Goal: Transaction & Acquisition: Purchase product/service

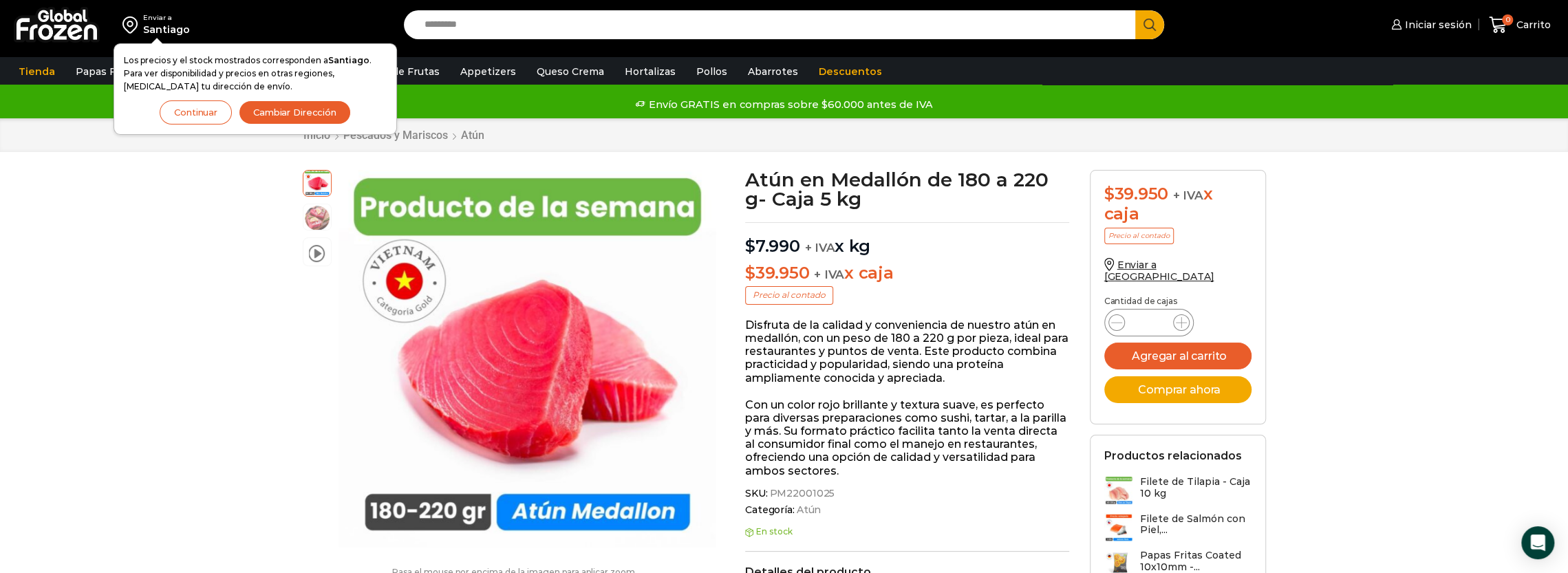
click at [1189, 309] on div "Atún en Medallón de 180 a 220 g- Caja 5 kg cantidad *" at bounding box center [1148, 323] width 90 height 27
click at [1185, 317] on icon at bounding box center [1181, 323] width 11 height 11
type input "*"
click at [1179, 343] on button "Agregar al carrito" at bounding box center [1177, 356] width 147 height 27
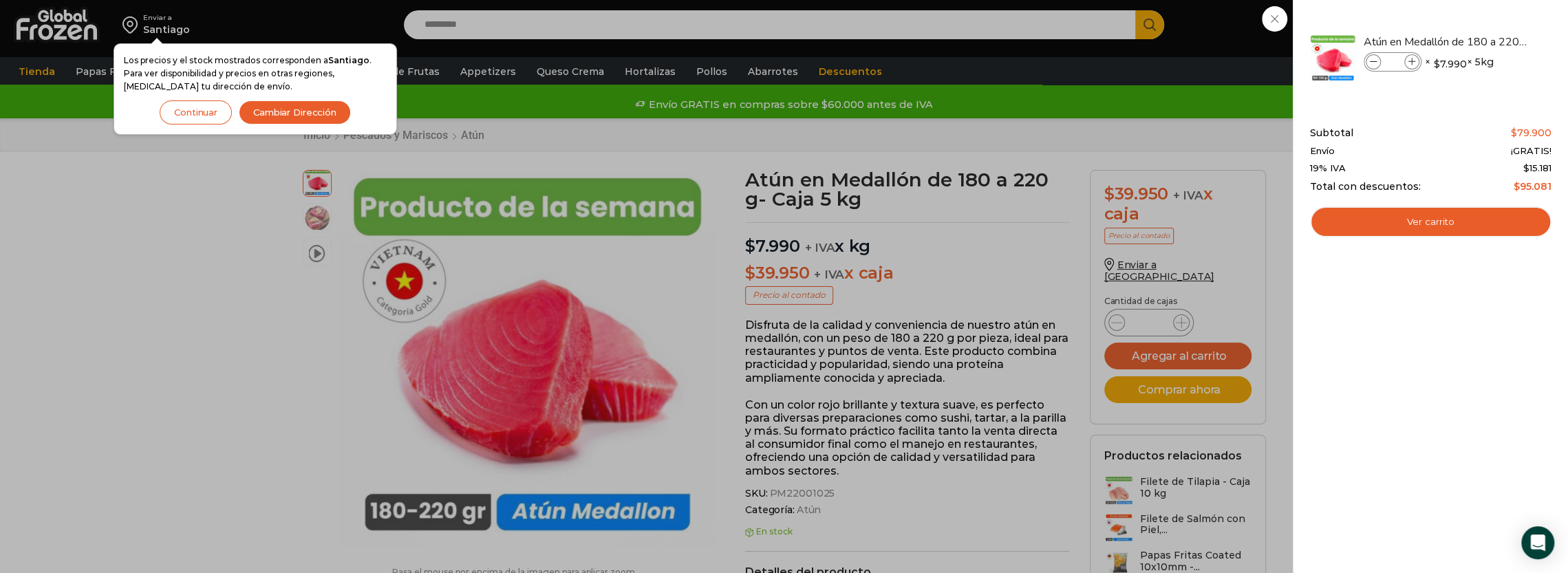
click at [1486, 22] on div "2 Carrito 2 2 Shopping Cart *" at bounding box center [1520, 25] width 69 height 33
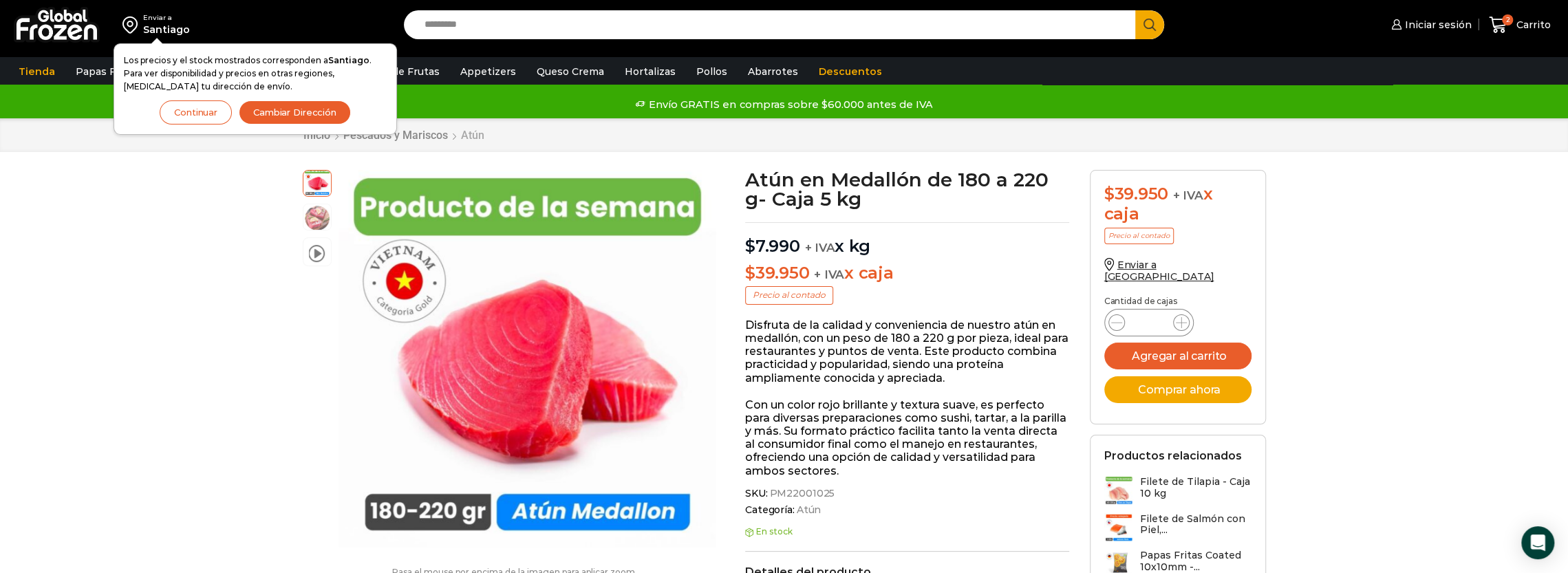
click at [474, 137] on link "Atún" at bounding box center [472, 135] width 24 height 13
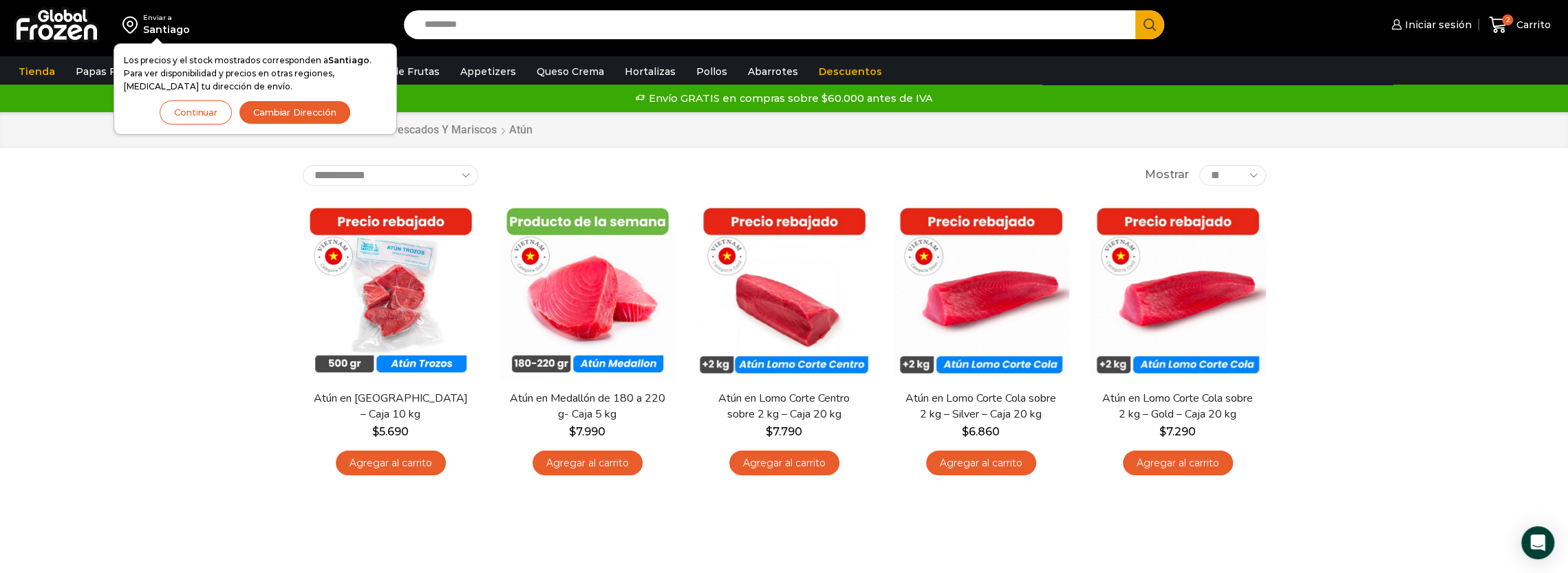
click at [300, 115] on button "Cambiar Dirección" at bounding box center [295, 112] width 112 height 24
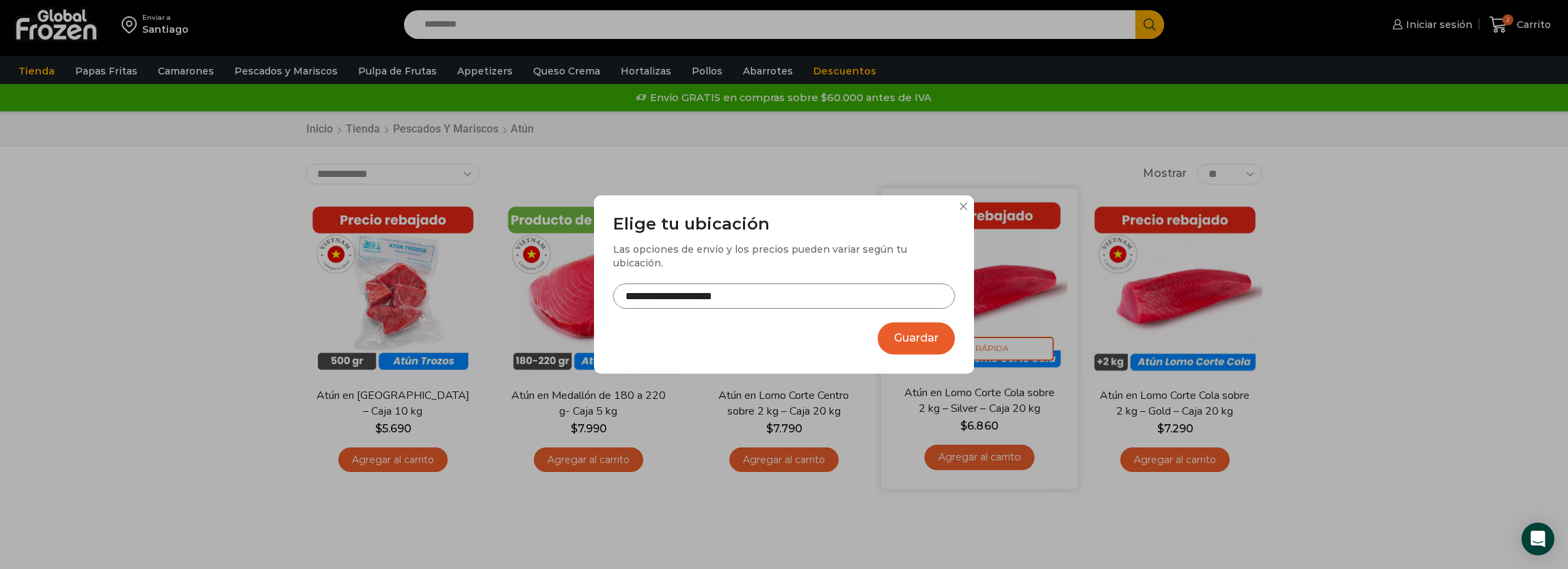
click at [904, 325] on button "Guardar" at bounding box center [917, 339] width 77 height 32
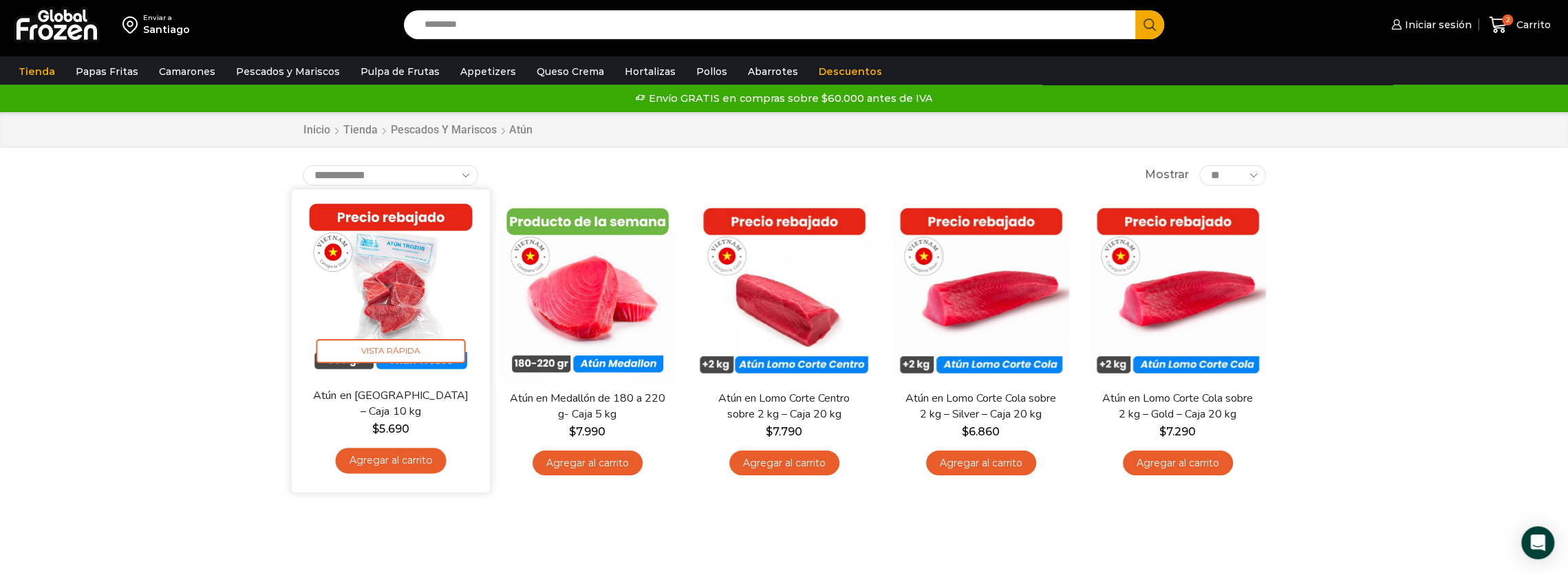
click at [384, 295] on img at bounding box center [391, 288] width 178 height 178
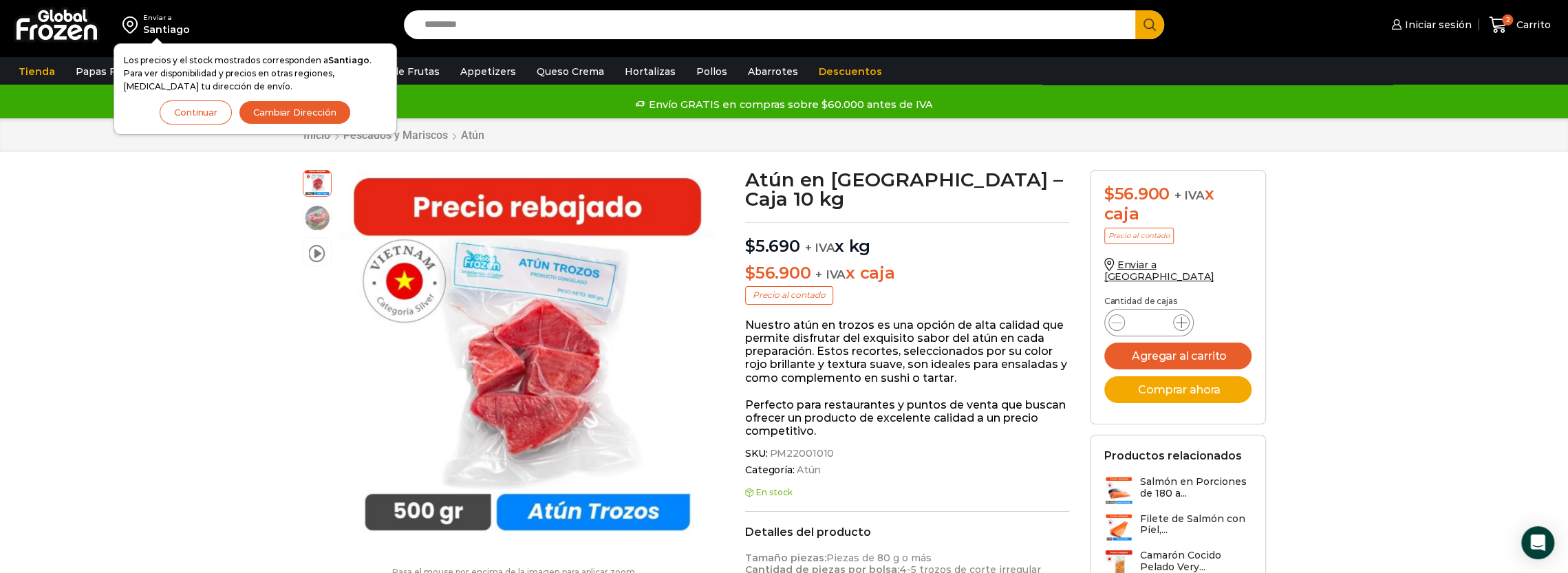
click at [1185, 317] on icon at bounding box center [1181, 323] width 11 height 11
type input "*"
click at [1176, 343] on button "Agregar al carrito" at bounding box center [1177, 356] width 147 height 27
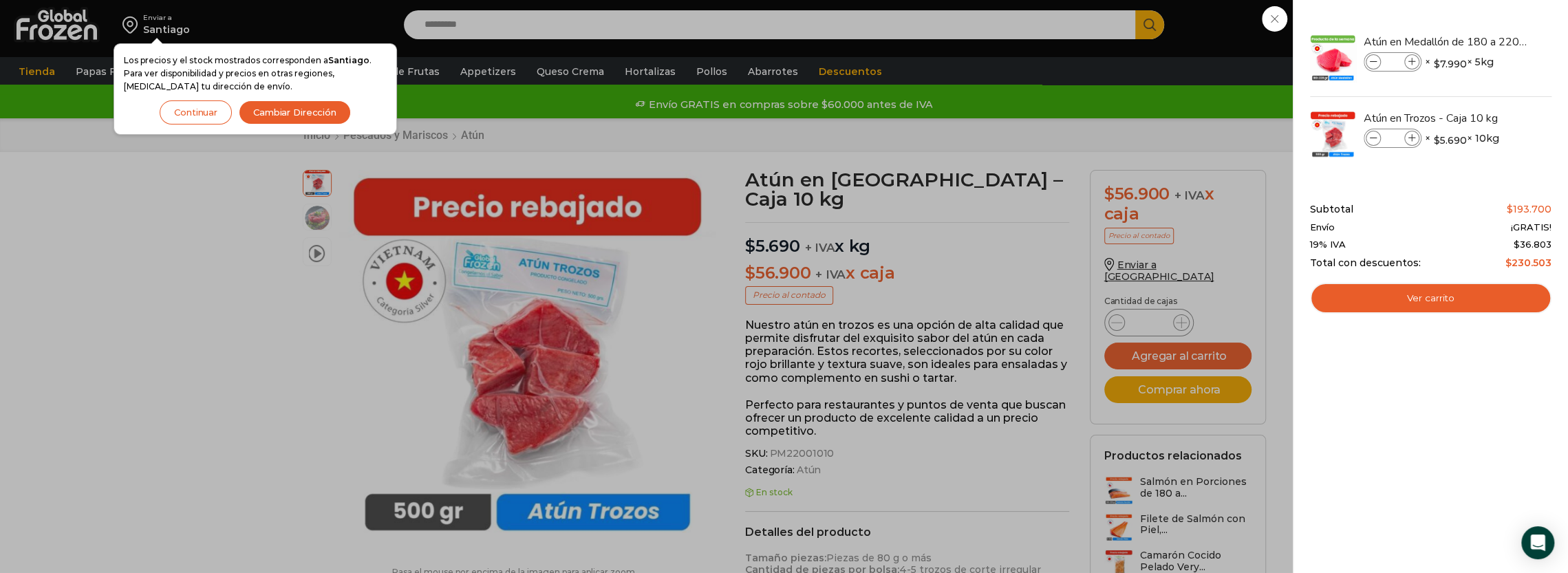
click at [269, 112] on button "Cambiar Dirección" at bounding box center [295, 112] width 112 height 24
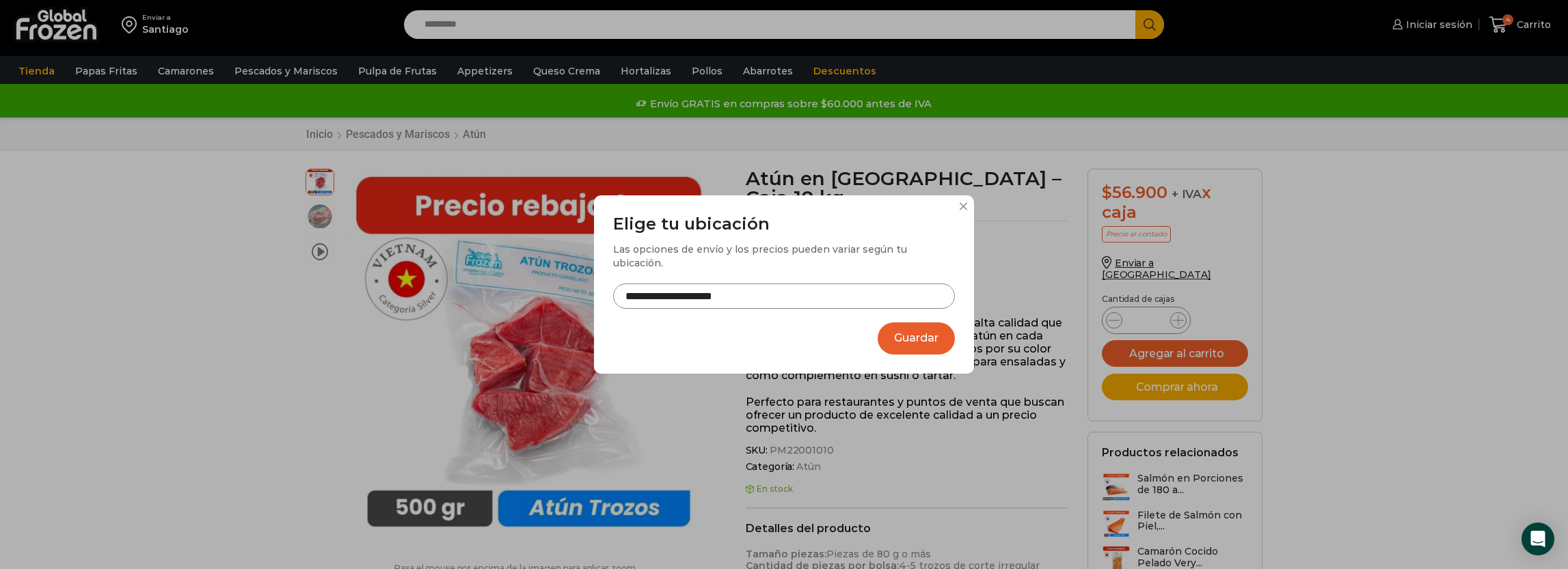
click at [893, 329] on button "Guardar" at bounding box center [917, 339] width 77 height 32
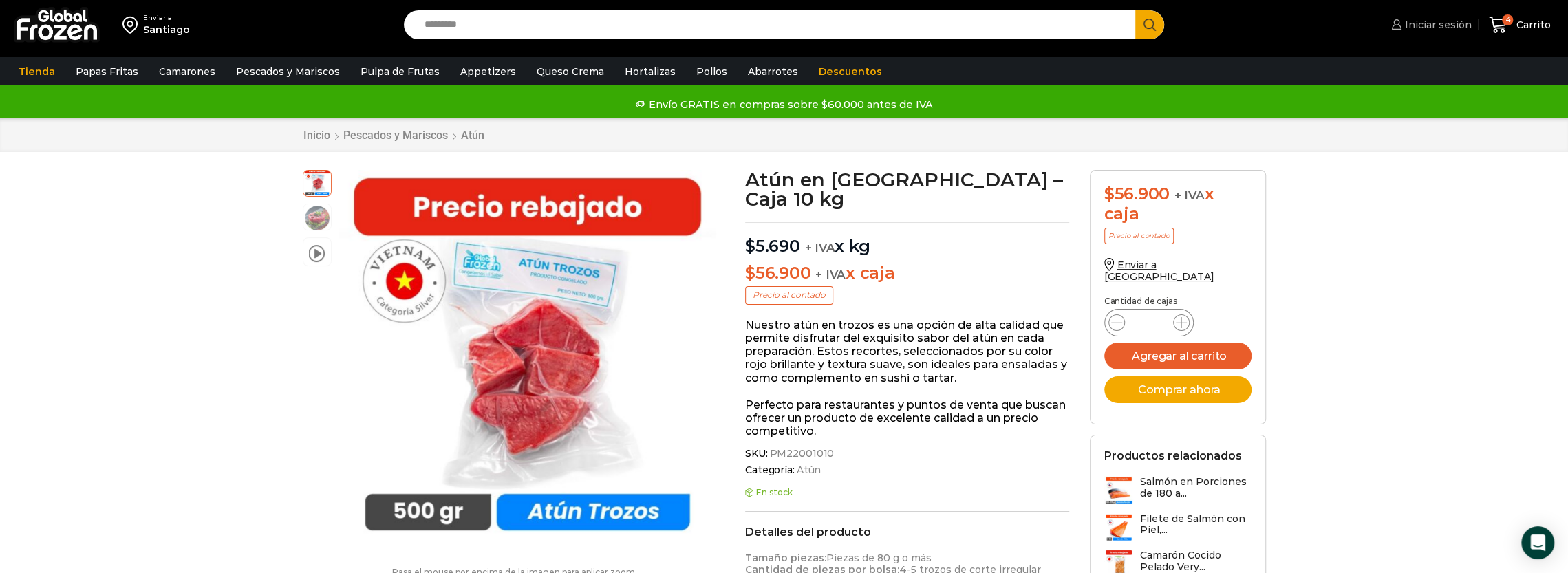
click at [1442, 32] on link "Iniciar sesión" at bounding box center [1429, 24] width 84 height 27
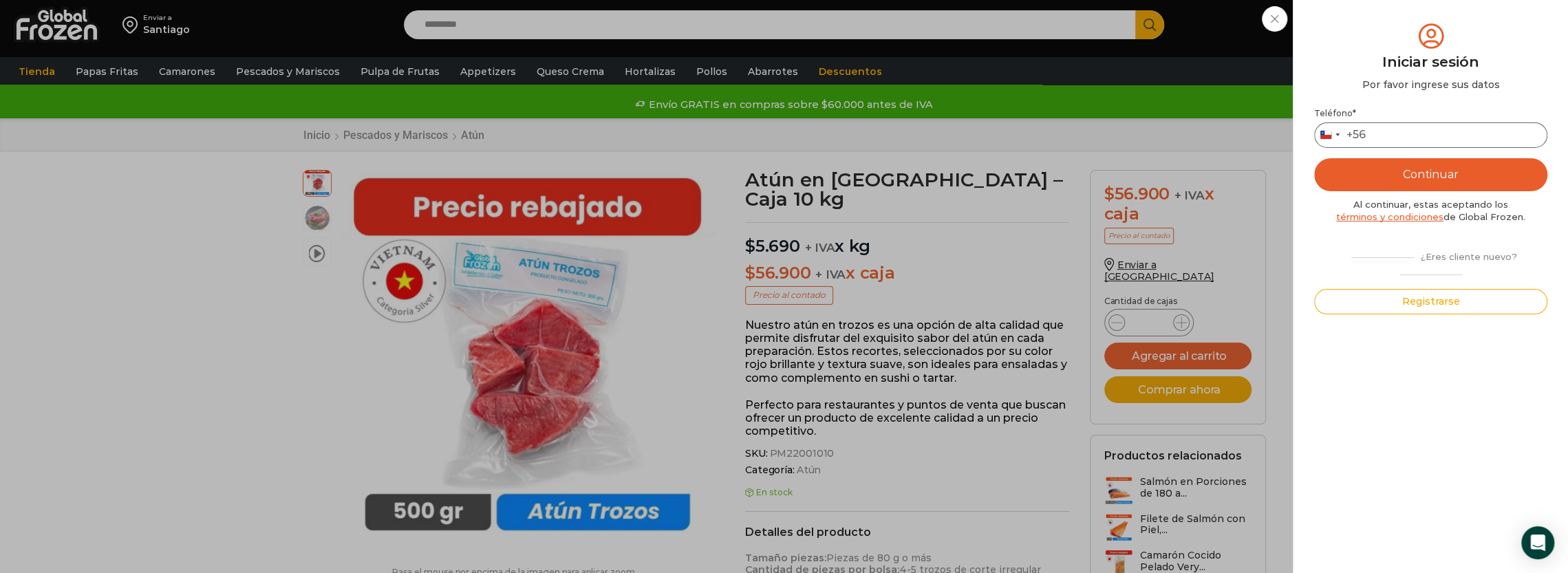
click at [1426, 133] on input "Teléfono *" at bounding box center [1430, 135] width 233 height 25
type input "*********"
click at [1387, 169] on button "Continuar" at bounding box center [1430, 175] width 233 height 33
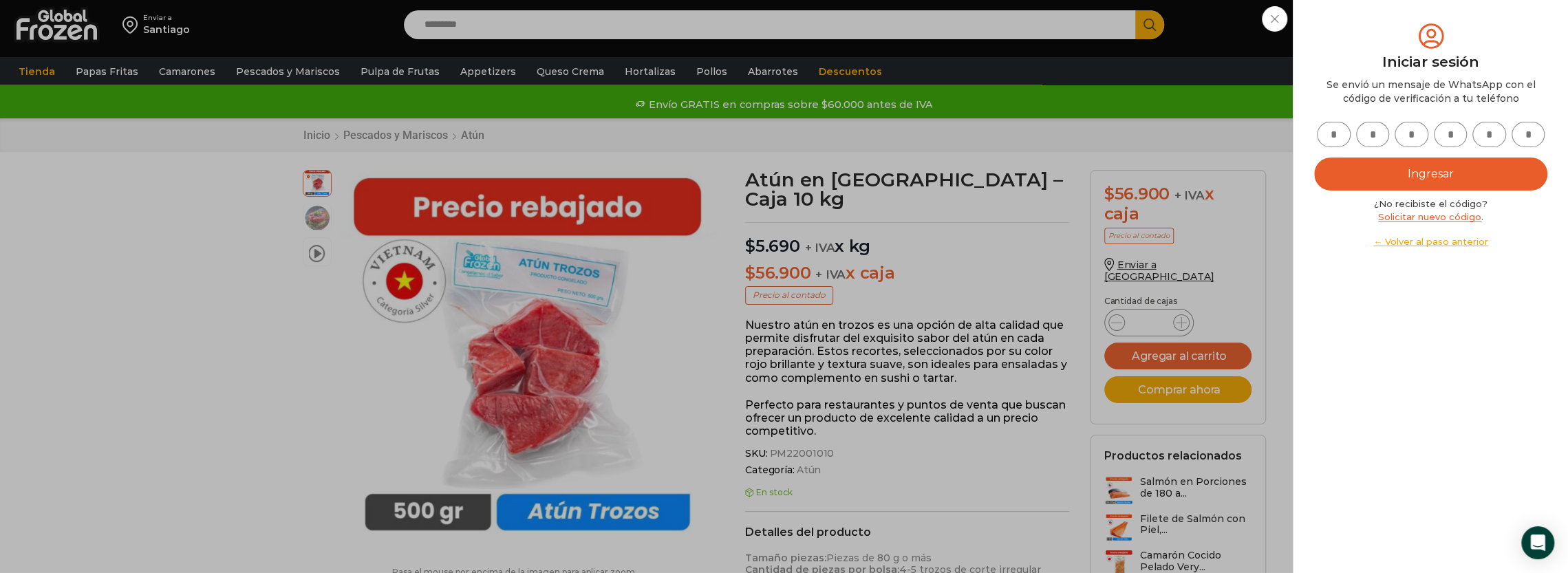
click at [1324, 138] on input "text" at bounding box center [1333, 134] width 34 height 25
type input "*"
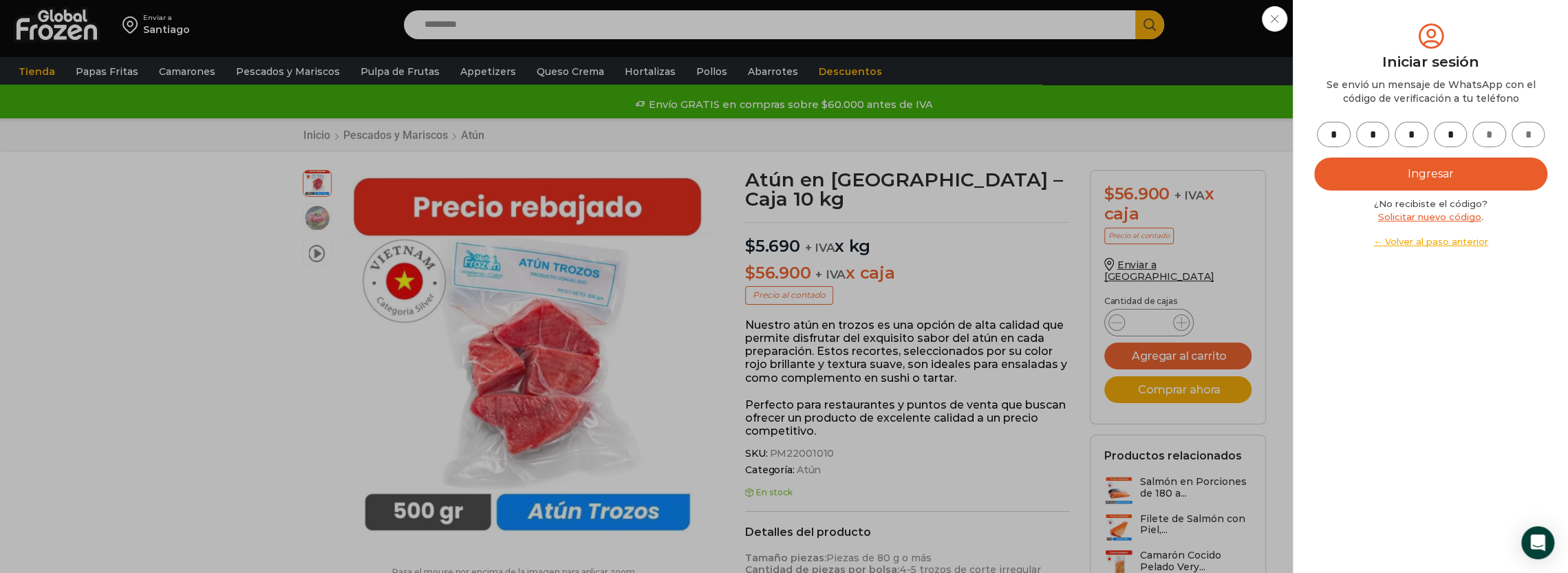
type input "*"
click at [1389, 161] on button "Ingresar" at bounding box center [1430, 174] width 233 height 33
click at [1418, 170] on button "Ingresar" at bounding box center [1430, 174] width 233 height 33
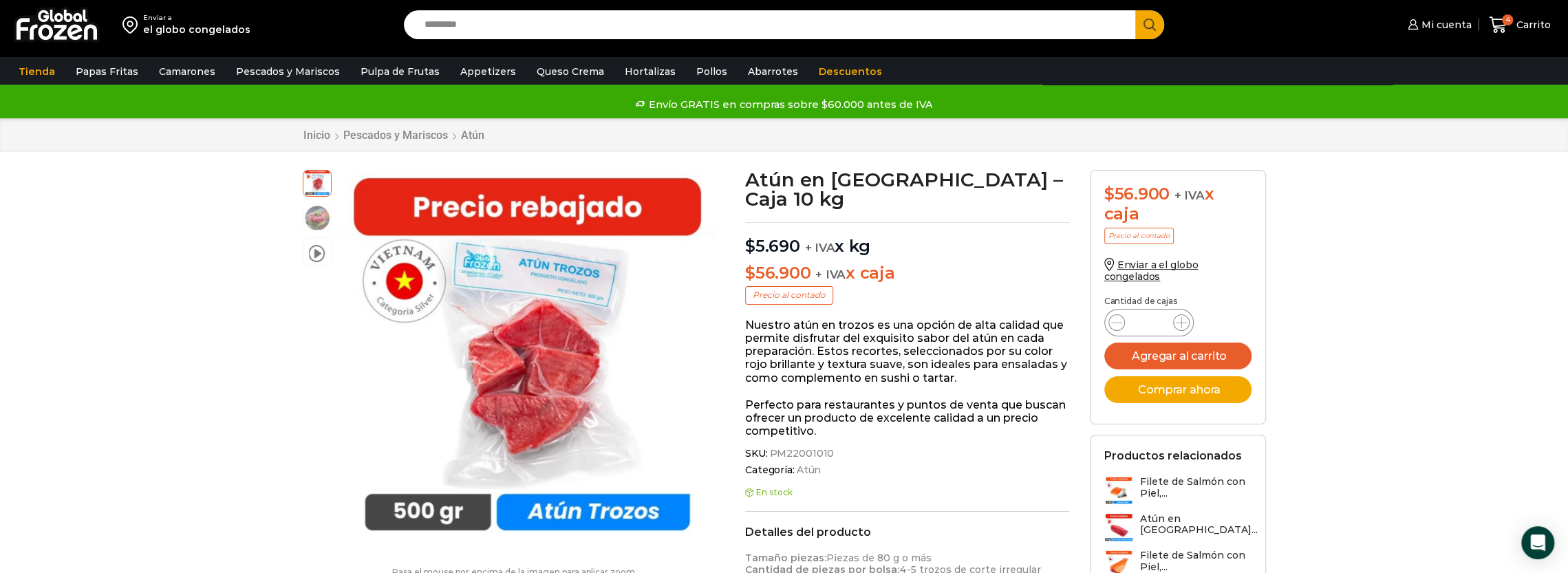
scroll to position [1, 0]
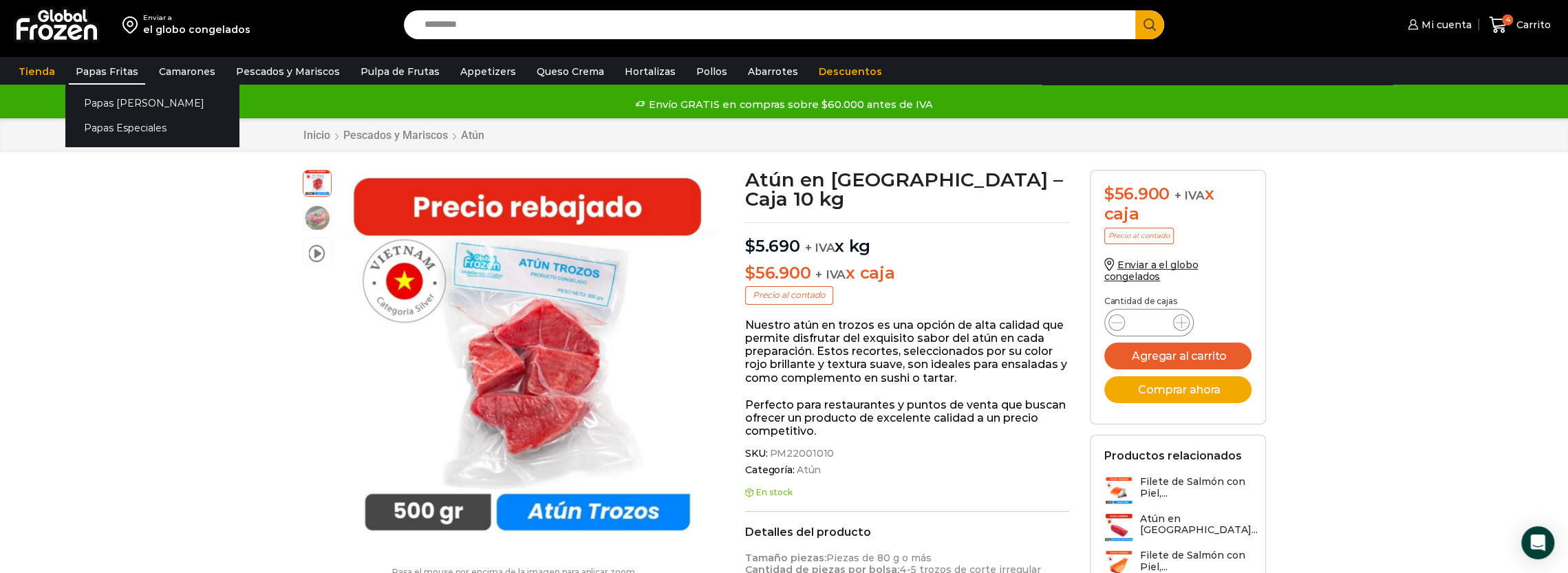
click at [85, 76] on link "Papas Fritas" at bounding box center [107, 72] width 76 height 26
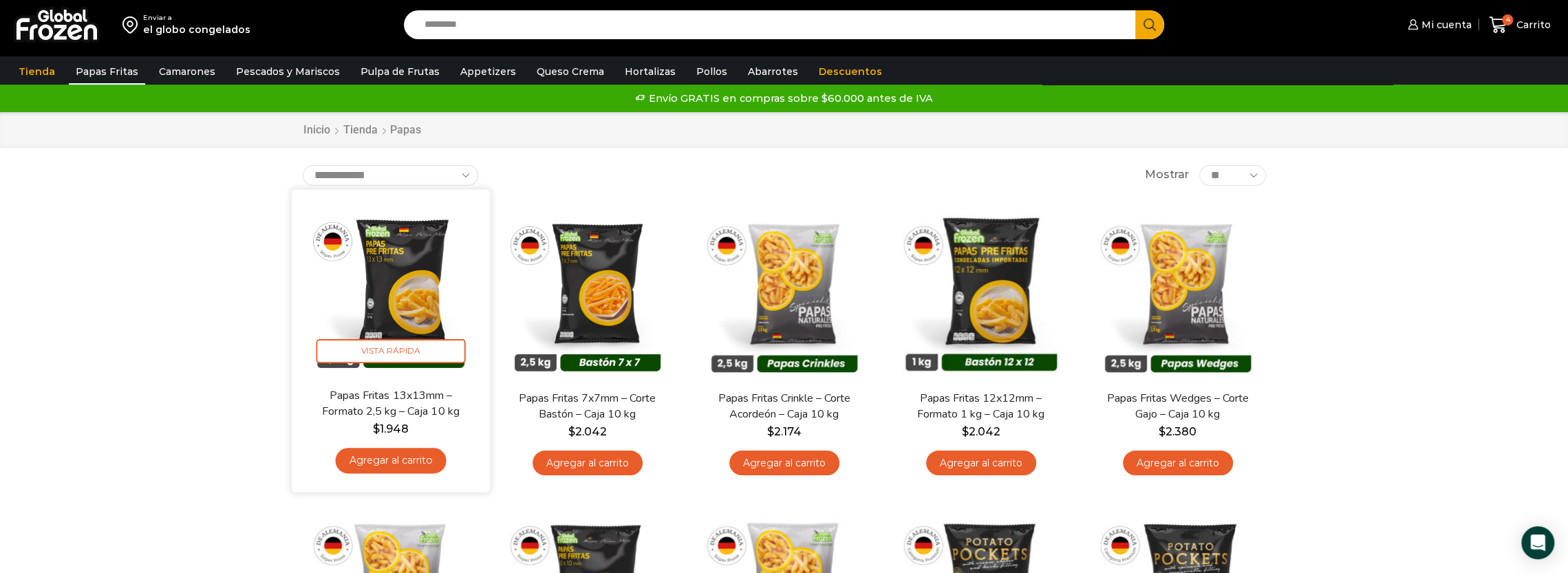
click at [409, 306] on img at bounding box center [391, 288] width 178 height 178
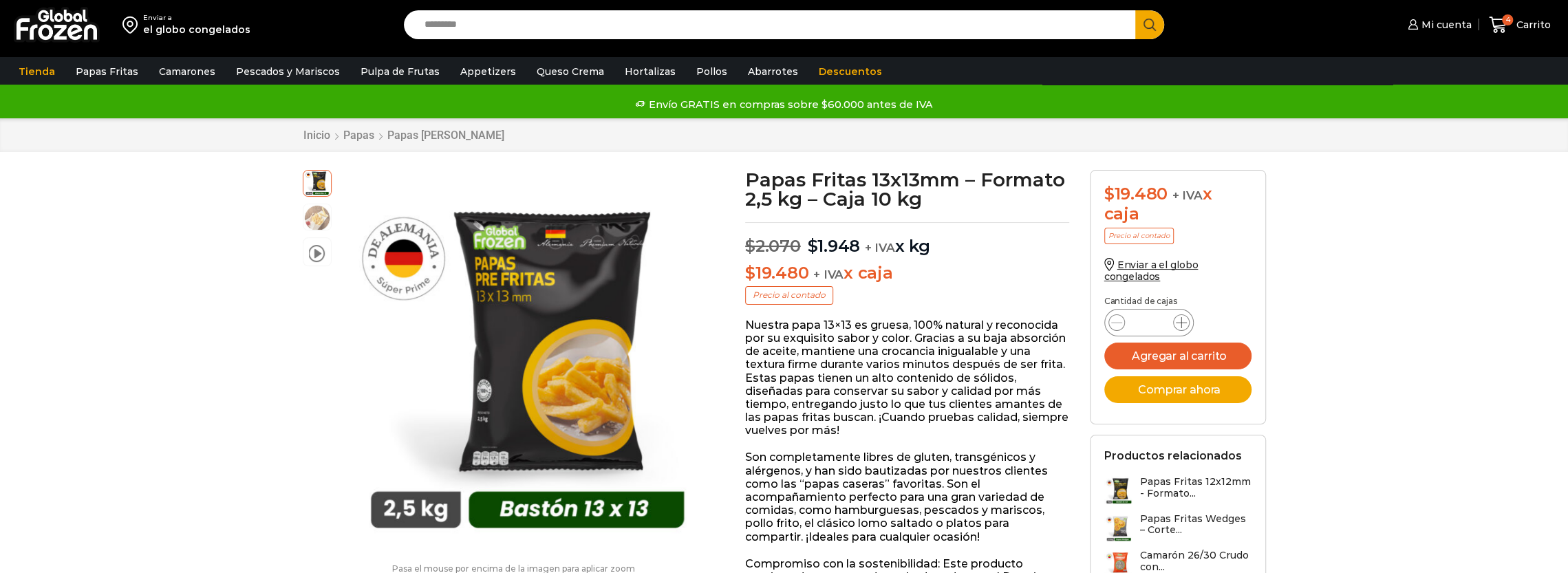
drag, startPoint x: 0, startPoint y: 0, endPoint x: 1181, endPoint y: 318, distance: 1223.1
click at [1181, 318] on icon at bounding box center [1181, 323] width 11 height 11
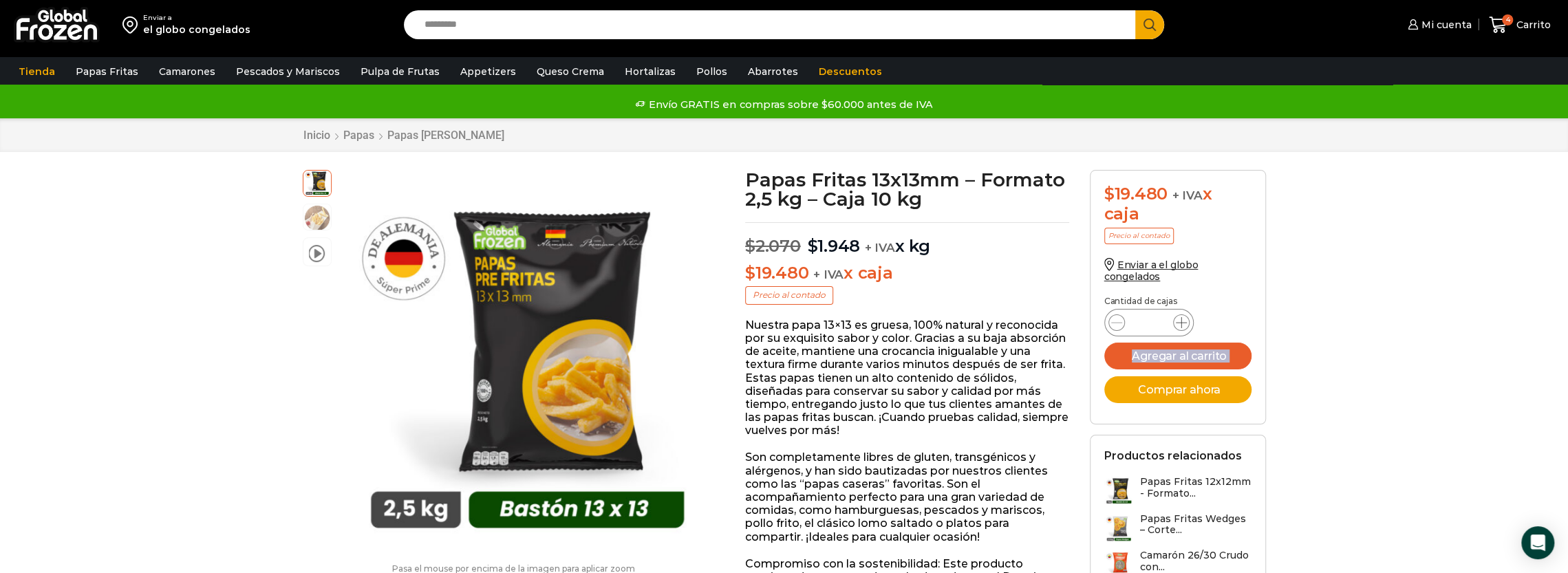
click at [1181, 318] on icon at bounding box center [1181, 323] width 11 height 11
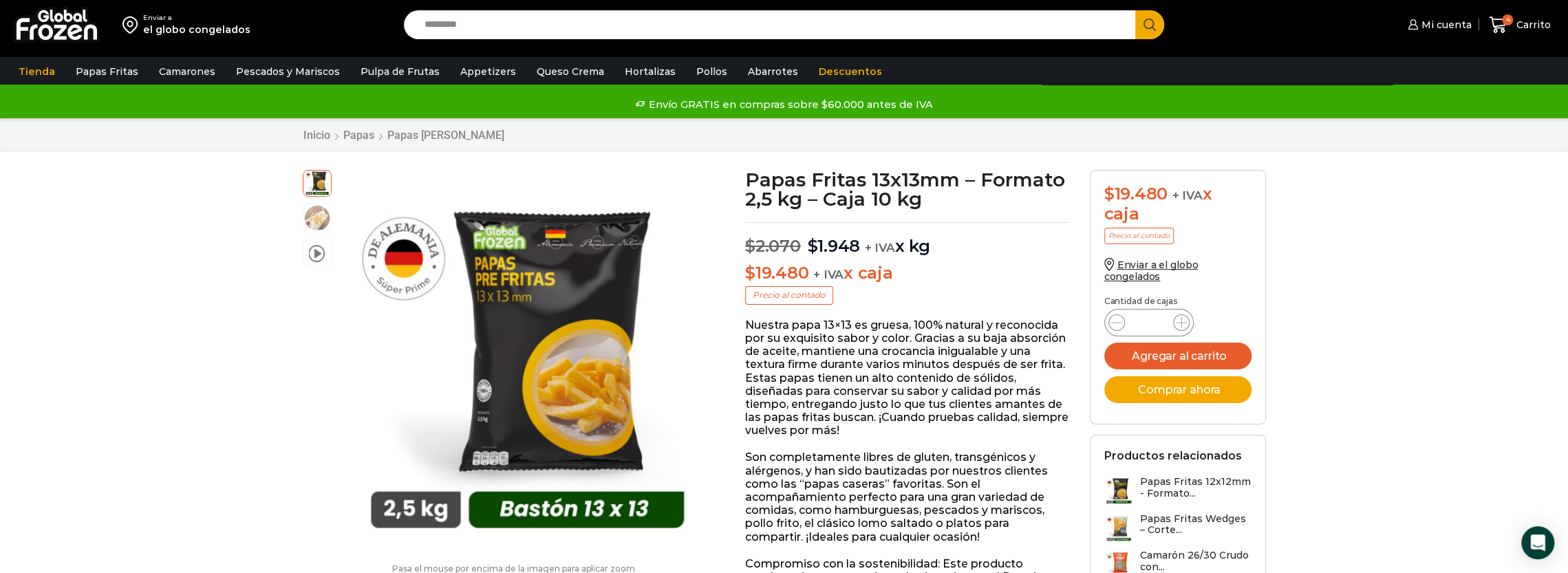
click at [1227, 290] on div "Enviar a el globo congelados" at bounding box center [1177, 277] width 147 height 38
click at [1192, 325] on div "Papas Fritas 13x13mm - Formato 2,5 kg - Caja 10 kg cantidad **" at bounding box center [1148, 323] width 90 height 27
click at [1186, 325] on span at bounding box center [1181, 323] width 16 height 16
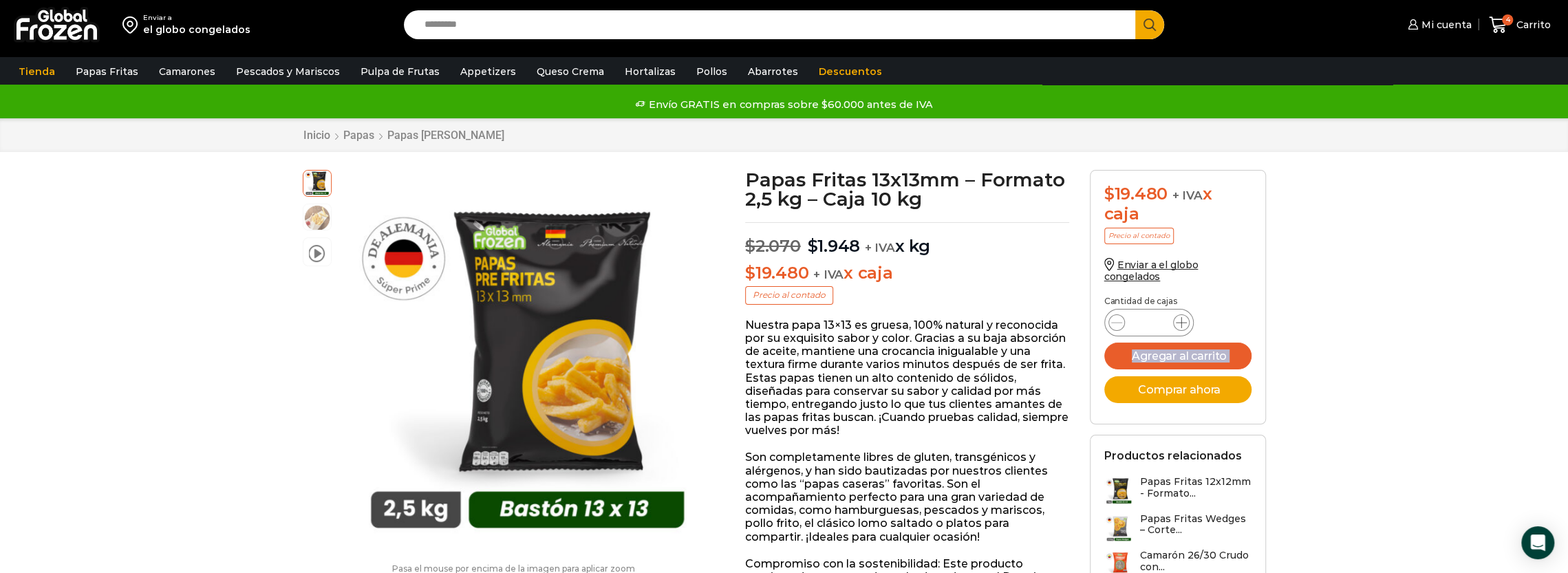
click at [1186, 325] on span at bounding box center [1181, 323] width 16 height 16
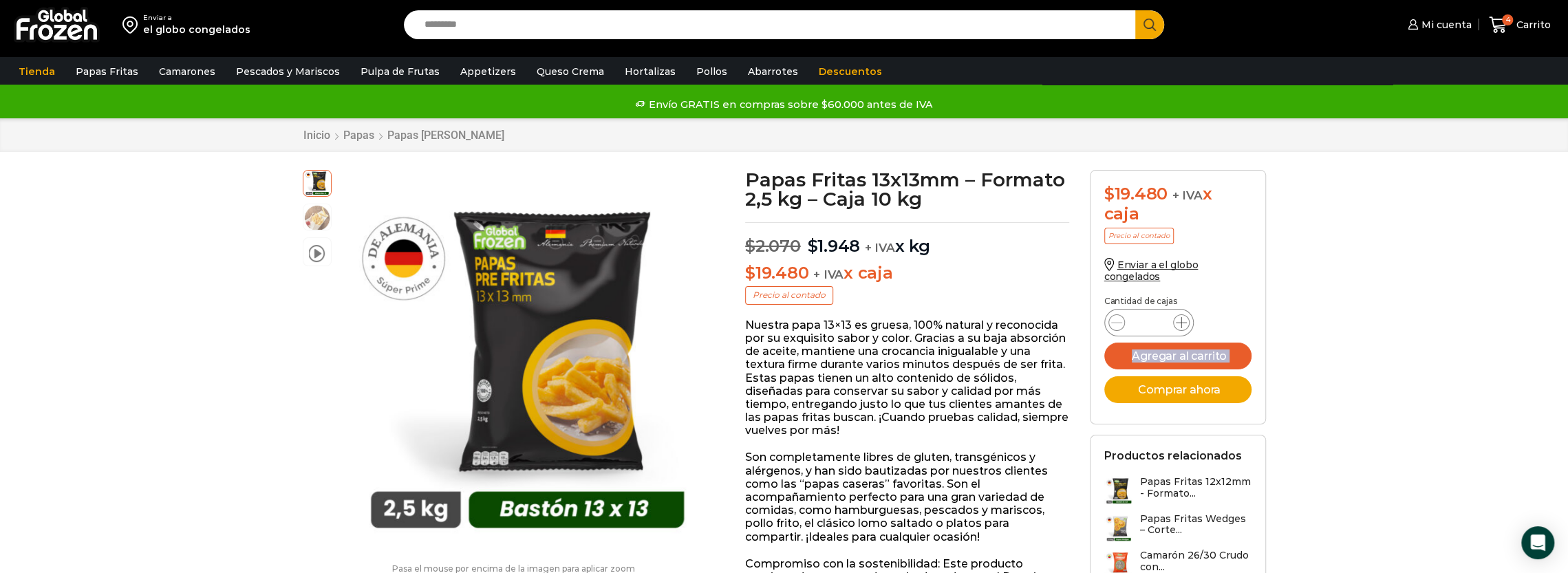
click at [1186, 325] on span at bounding box center [1181, 323] width 16 height 16
click at [1181, 325] on icon at bounding box center [1181, 323] width 11 height 11
type input "**"
drag, startPoint x: 1158, startPoint y: 325, endPoint x: 1099, endPoint y: 320, distance: 59.2
click at [1100, 320] on form "$ 19.480 + IVA x caja Precio al contado Enviar a el globo congelados Cantidad d…" at bounding box center [1177, 297] width 176 height 255
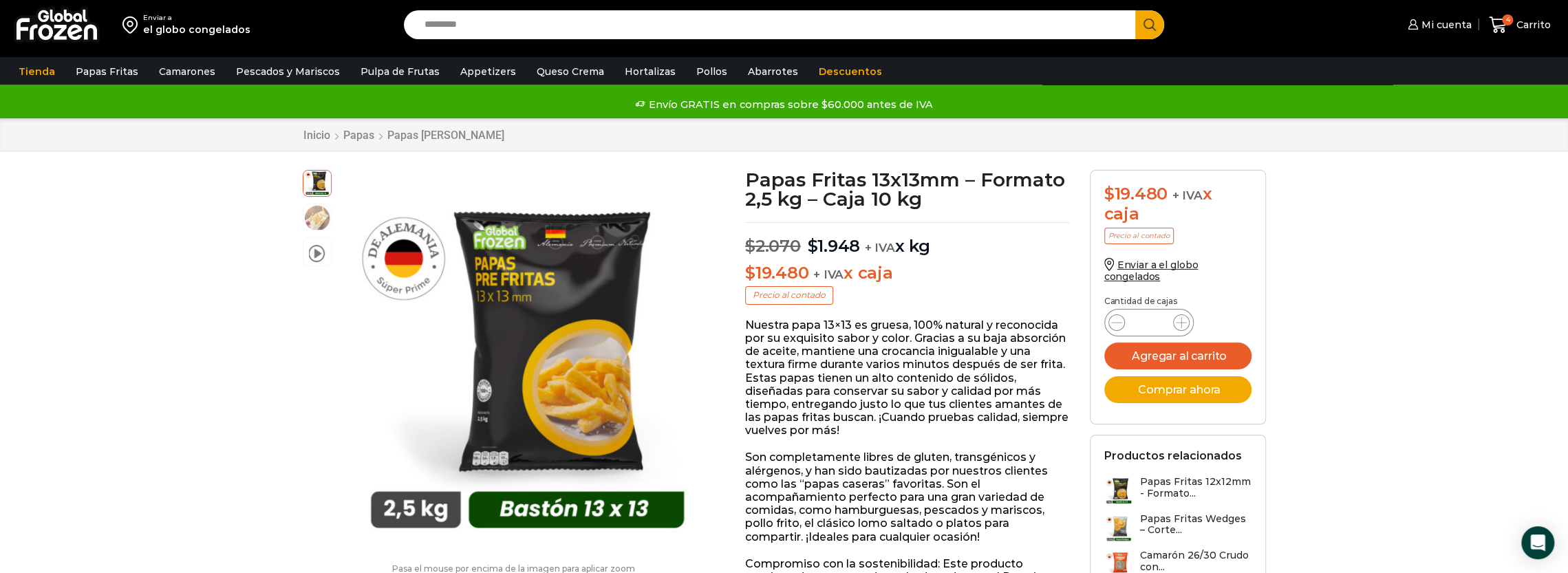
type input "**"
click at [1241, 287] on div "Enviar a el globo congelados" at bounding box center [1177, 277] width 147 height 38
click at [1176, 350] on button "Agregar al carrito" at bounding box center [1177, 356] width 147 height 27
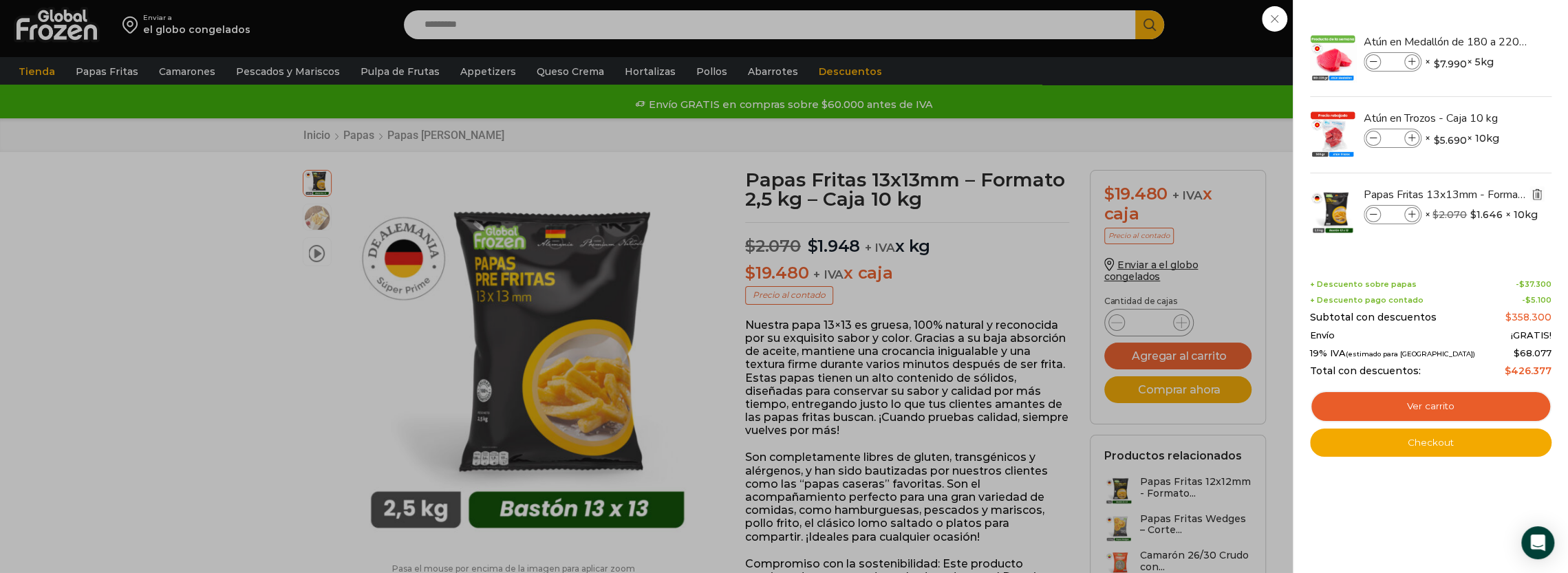
click at [1539, 195] on img "Eliminar Papas Fritas 13x13mm - Formato 2,5 kg - Caja 10 kg del carrito" at bounding box center [1537, 194] width 13 height 13
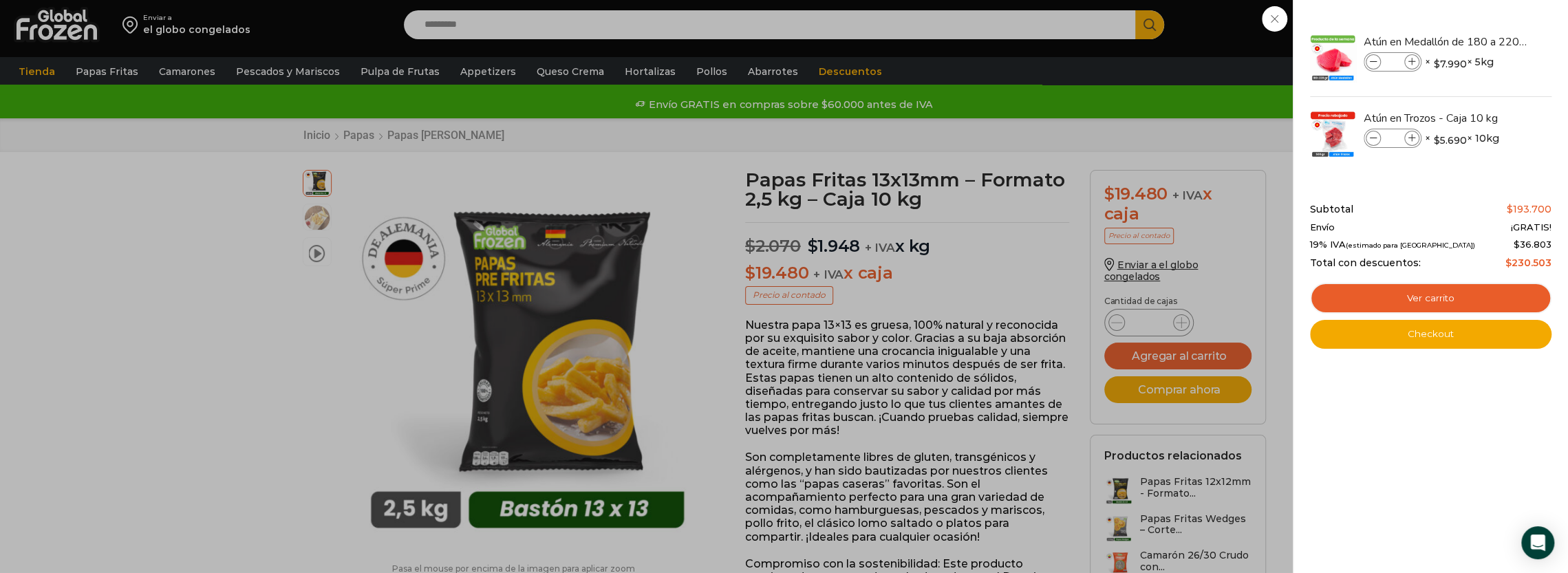
click at [1486, 42] on div "4 Carrito 4 4 Shopping Cart *" at bounding box center [1520, 25] width 69 height 33
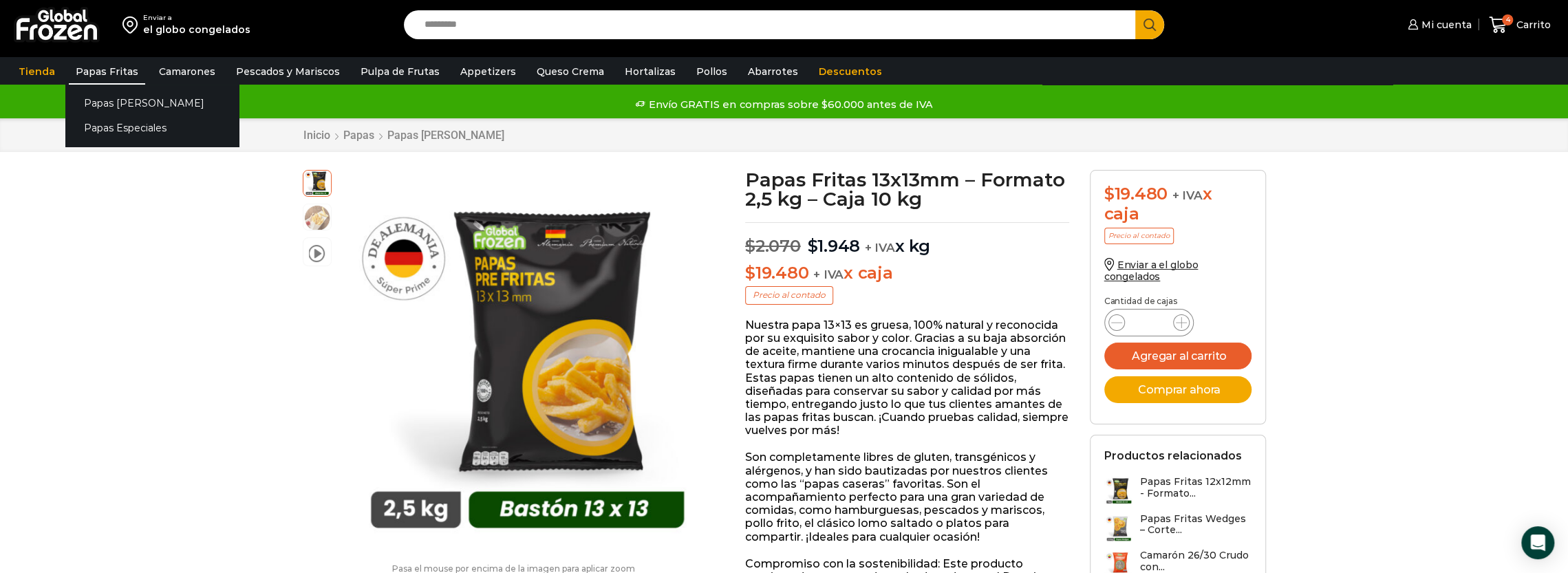
click at [90, 70] on link "Papas Fritas" at bounding box center [107, 72] width 76 height 26
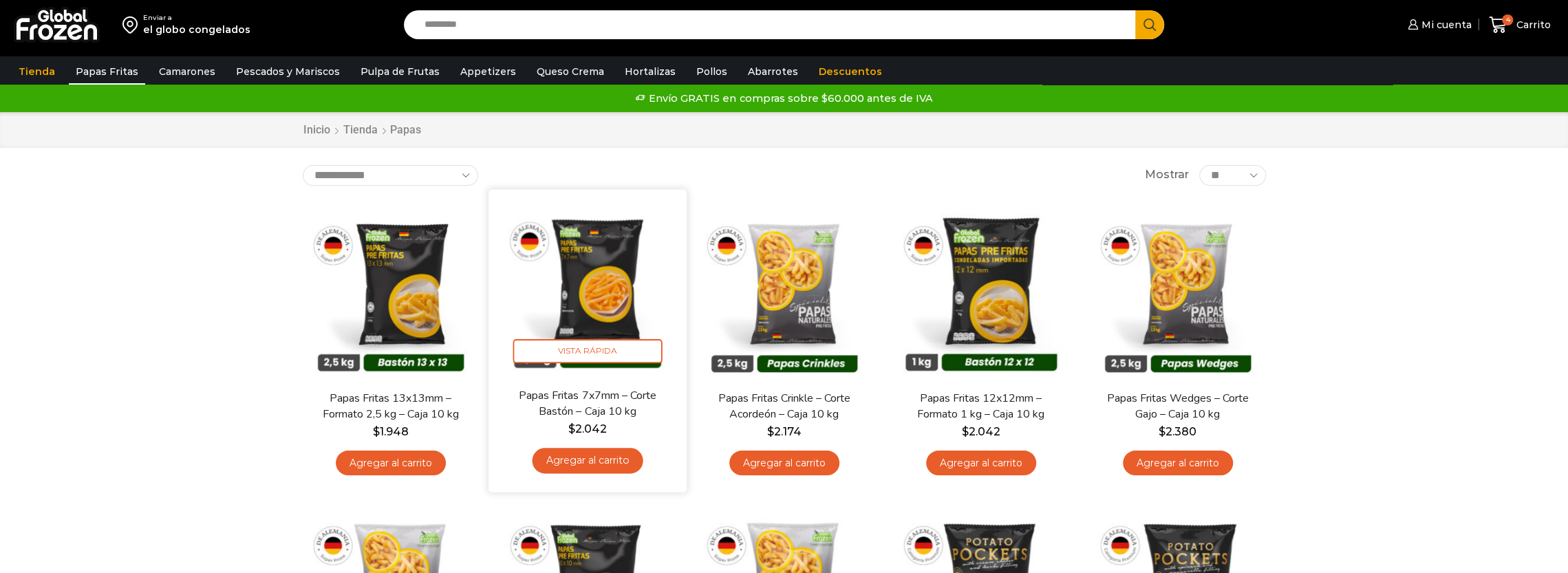
click at [584, 288] on img at bounding box center [587, 288] width 178 height 178
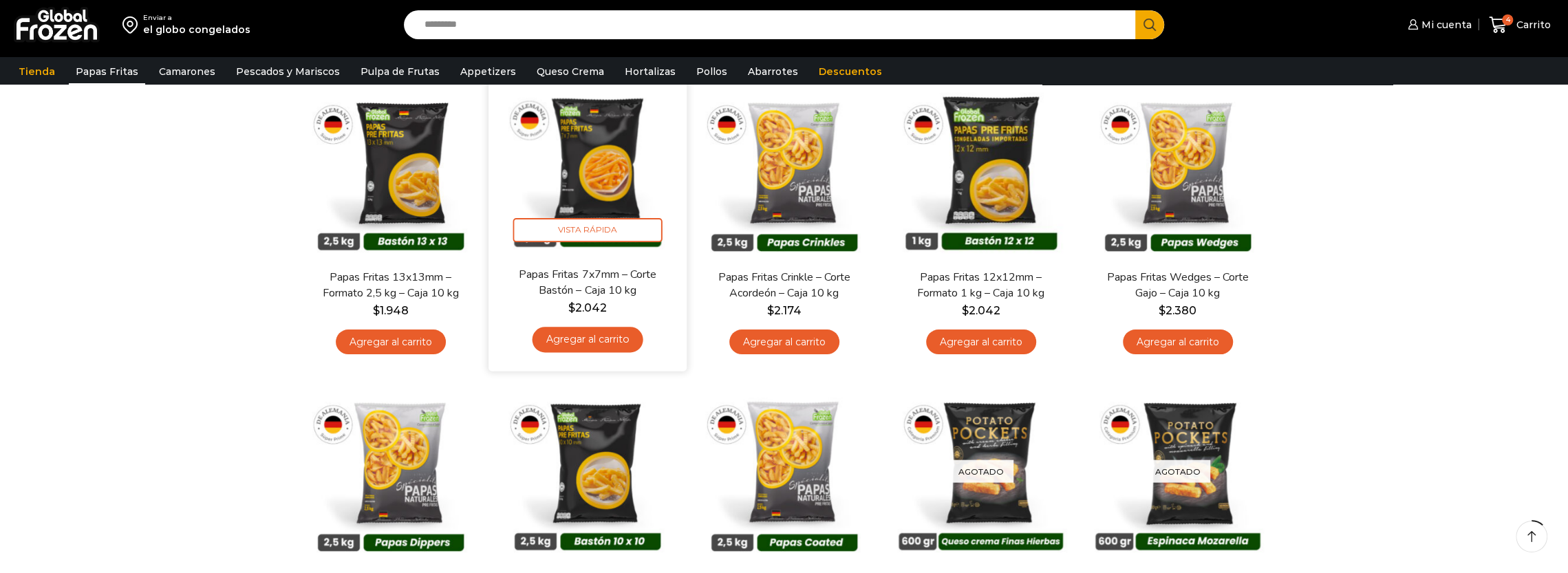
scroll to position [138, 0]
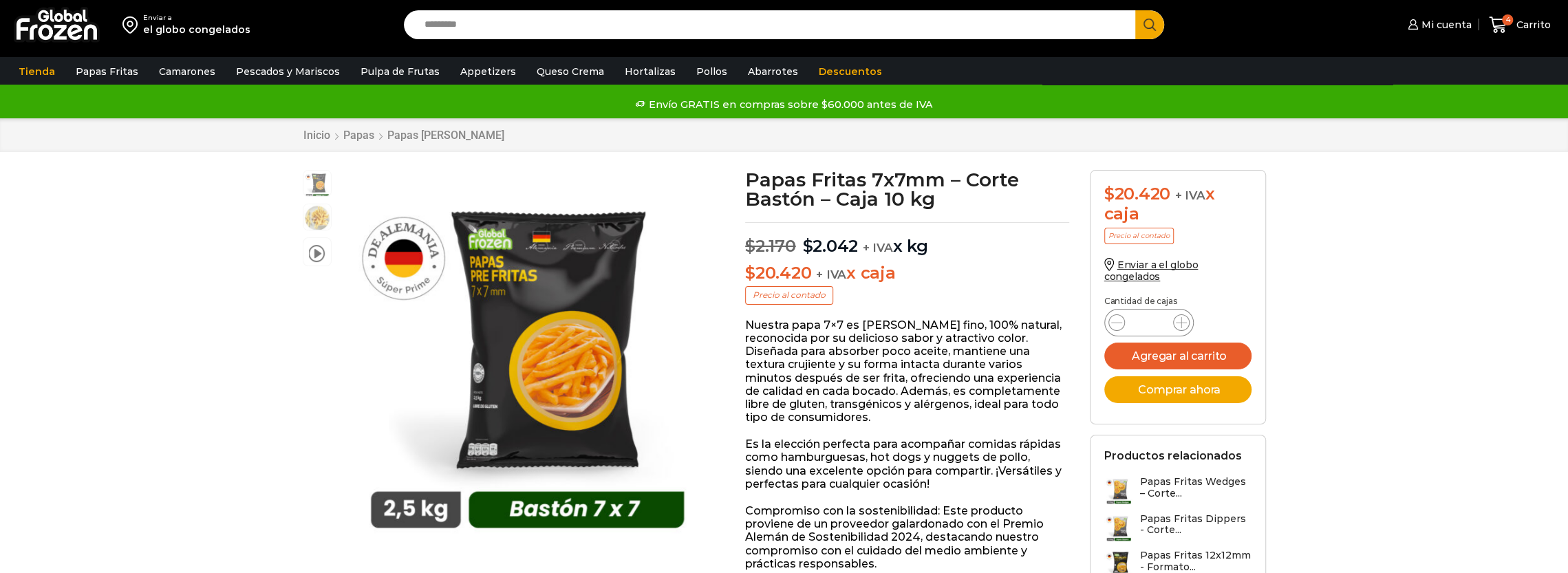
click at [1156, 320] on input "*" at bounding box center [1148, 322] width 26 height 19
drag, startPoint x: 1156, startPoint y: 320, endPoint x: 1147, endPoint y: 320, distance: 9.0
click at [1149, 320] on input "*" at bounding box center [1148, 322] width 26 height 19
type input "**"
click at [1211, 347] on button "Agregar al carrito" at bounding box center [1177, 356] width 147 height 27
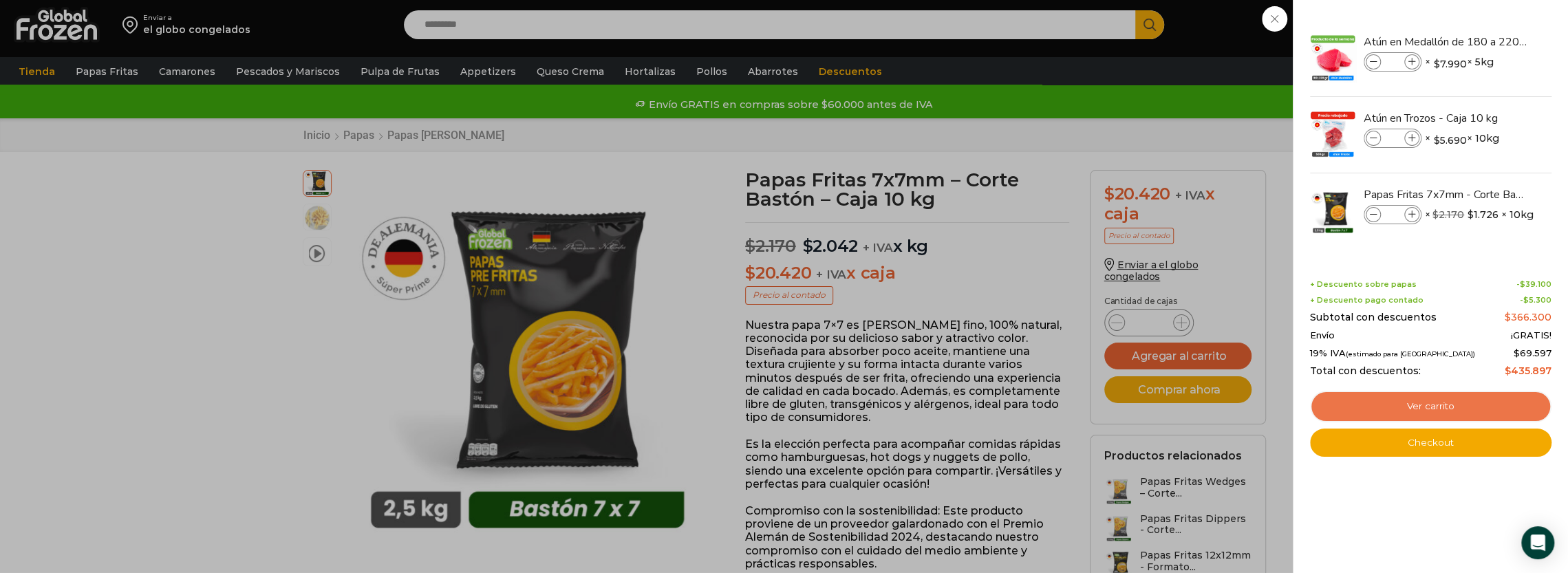
click at [1439, 395] on link "Ver carrito" at bounding box center [1430, 406] width 241 height 32
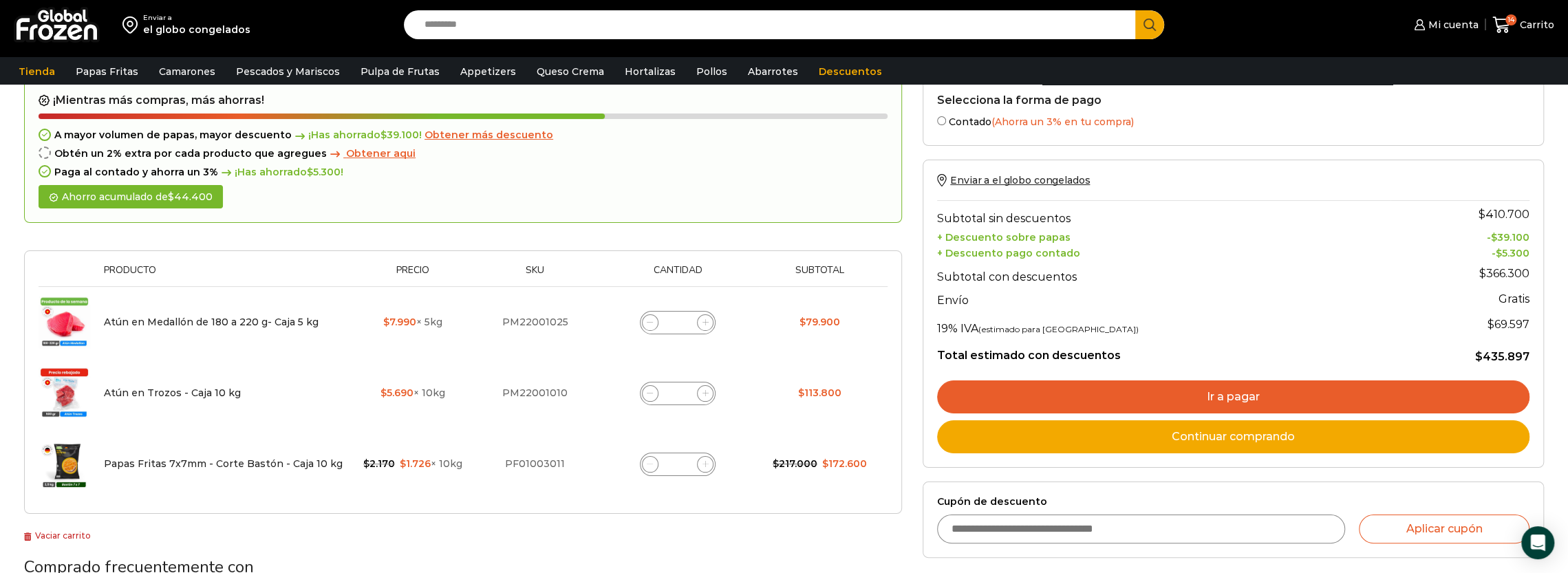
scroll to position [69, 0]
click at [647, 463] on icon at bounding box center [650, 463] width 6 height 6
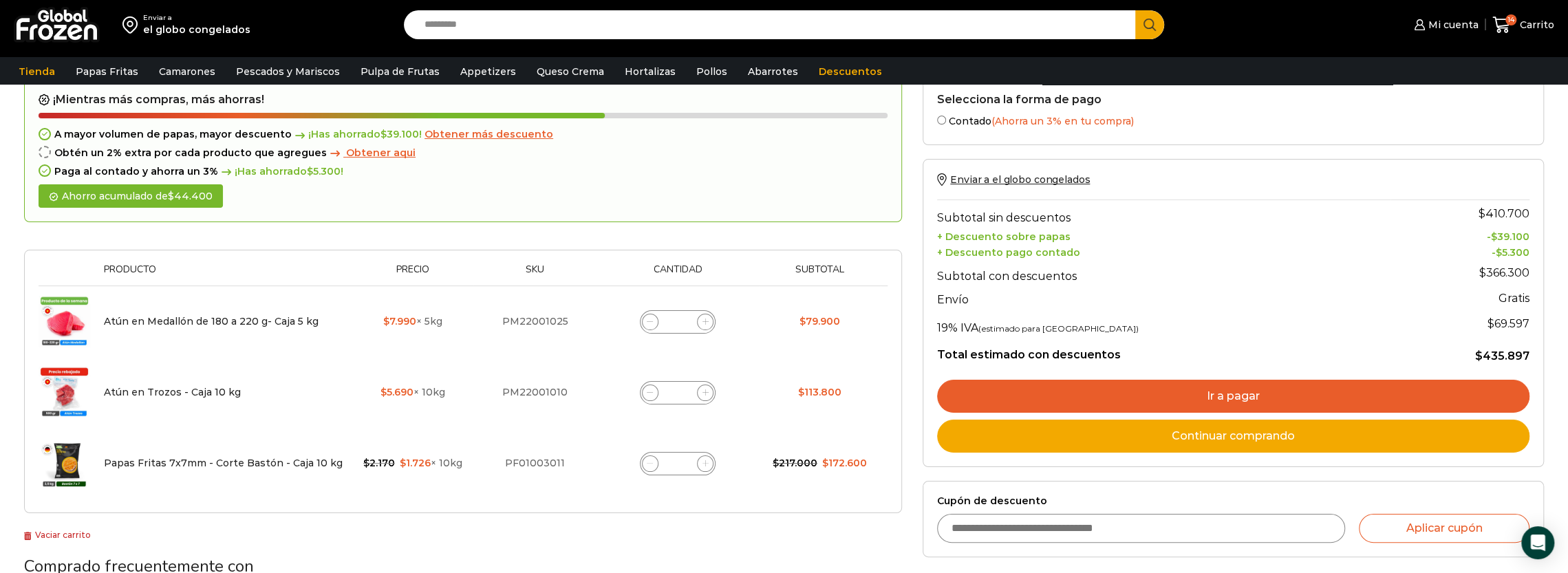
click at [647, 463] on icon at bounding box center [650, 463] width 6 height 6
type input "*"
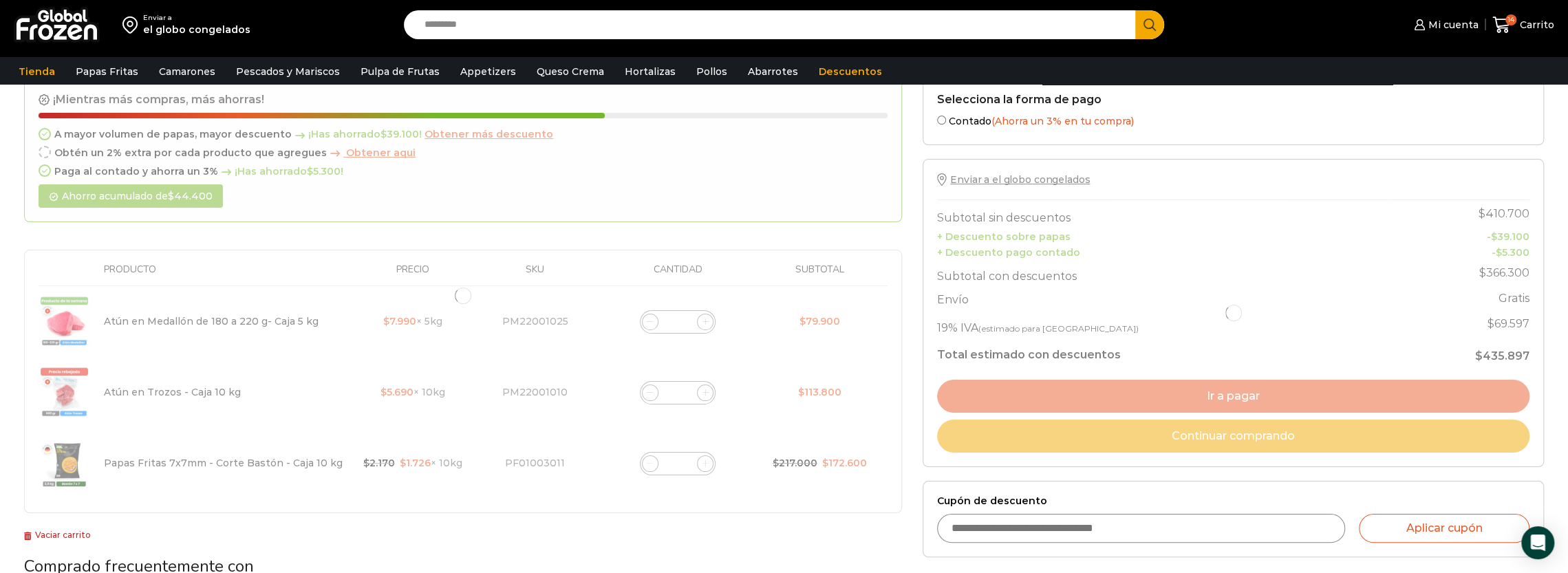
click at [646, 463] on div at bounding box center [463, 296] width 878 height 436
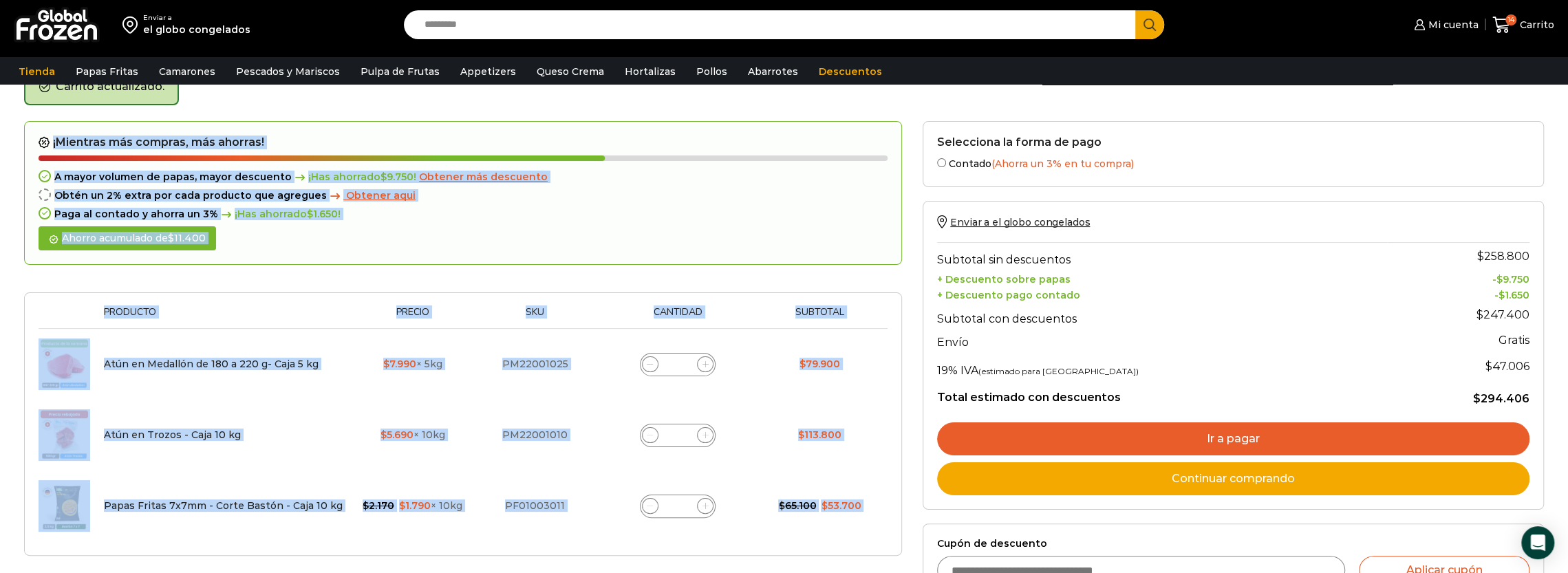
scroll to position [77, 0]
click at [653, 503] on span at bounding box center [650, 507] width 16 height 16
click at [651, 507] on icon at bounding box center [650, 506] width 6 height 6
type input "*"
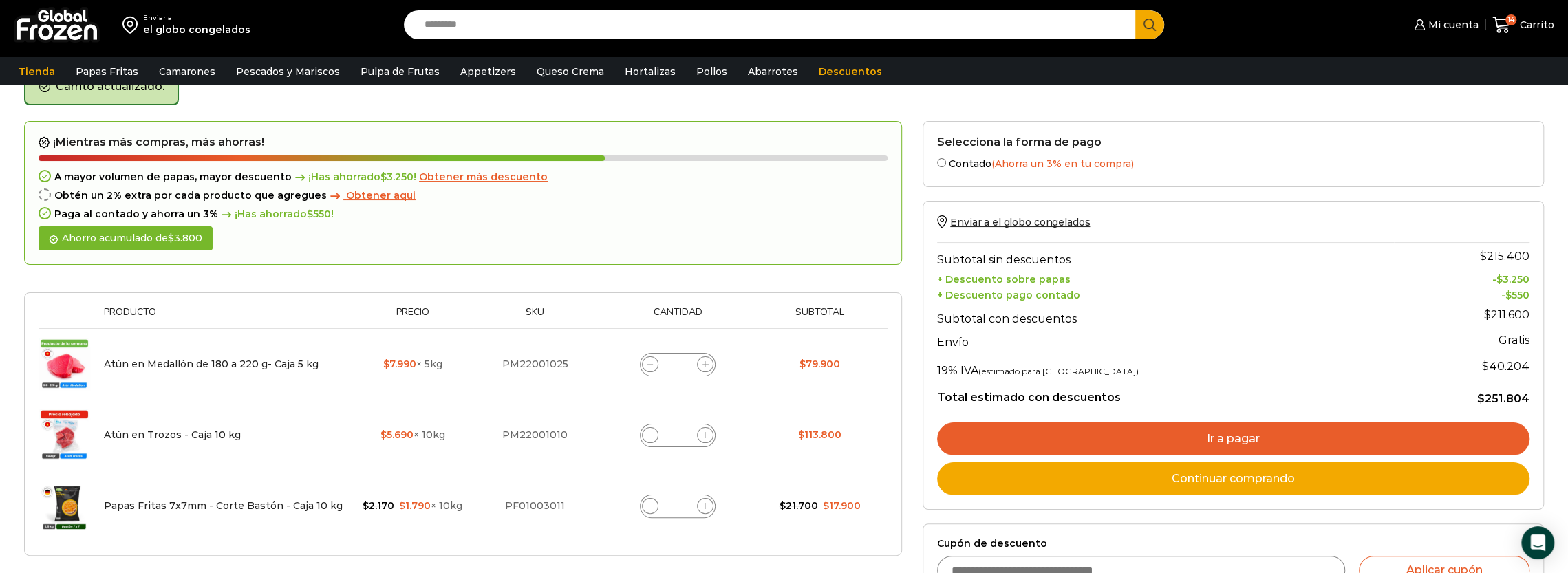
click at [653, 502] on span at bounding box center [650, 507] width 16 height 16
type input "*"
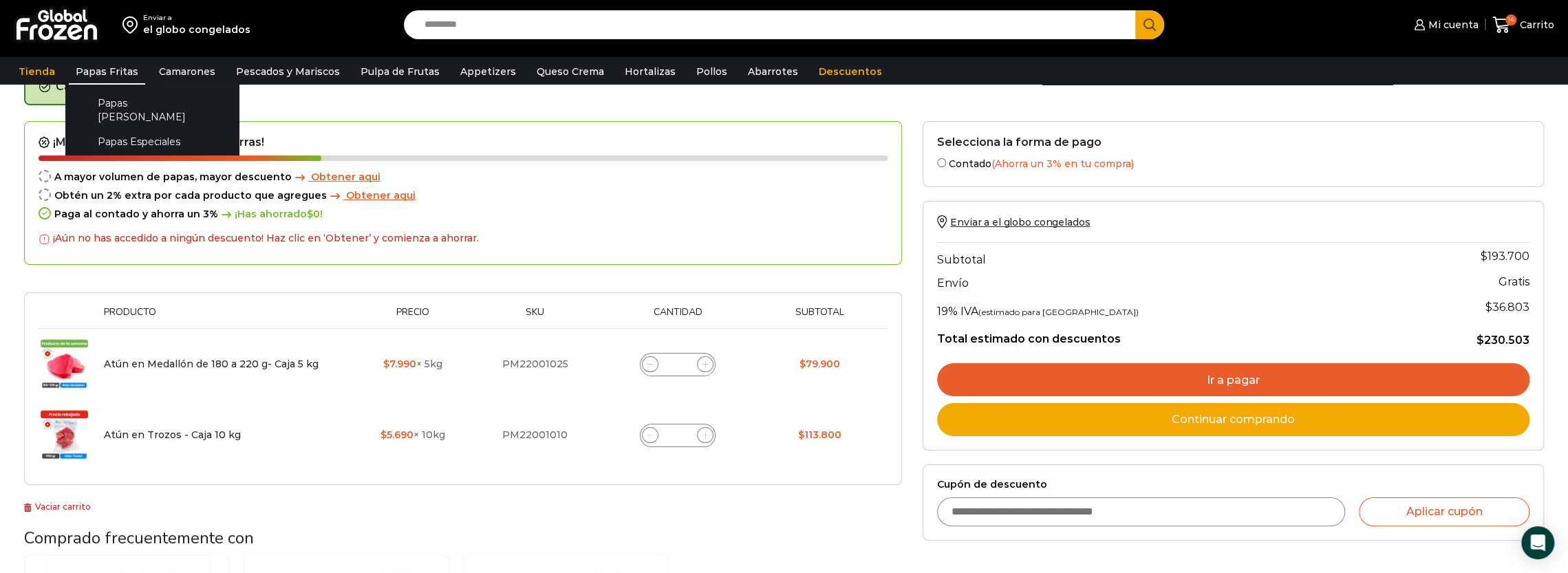
click at [97, 73] on link "Papas Fritas" at bounding box center [107, 72] width 76 height 26
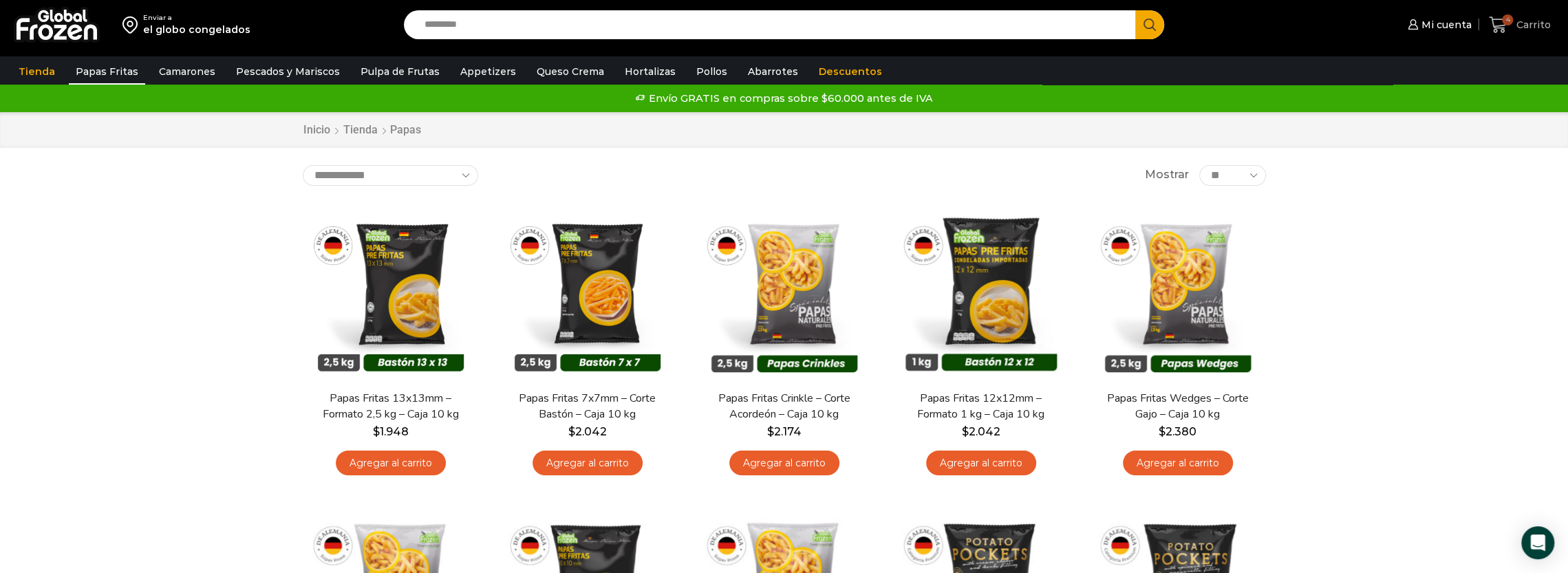
click at [1547, 18] on span "Carrito" at bounding box center [1532, 24] width 38 height 14
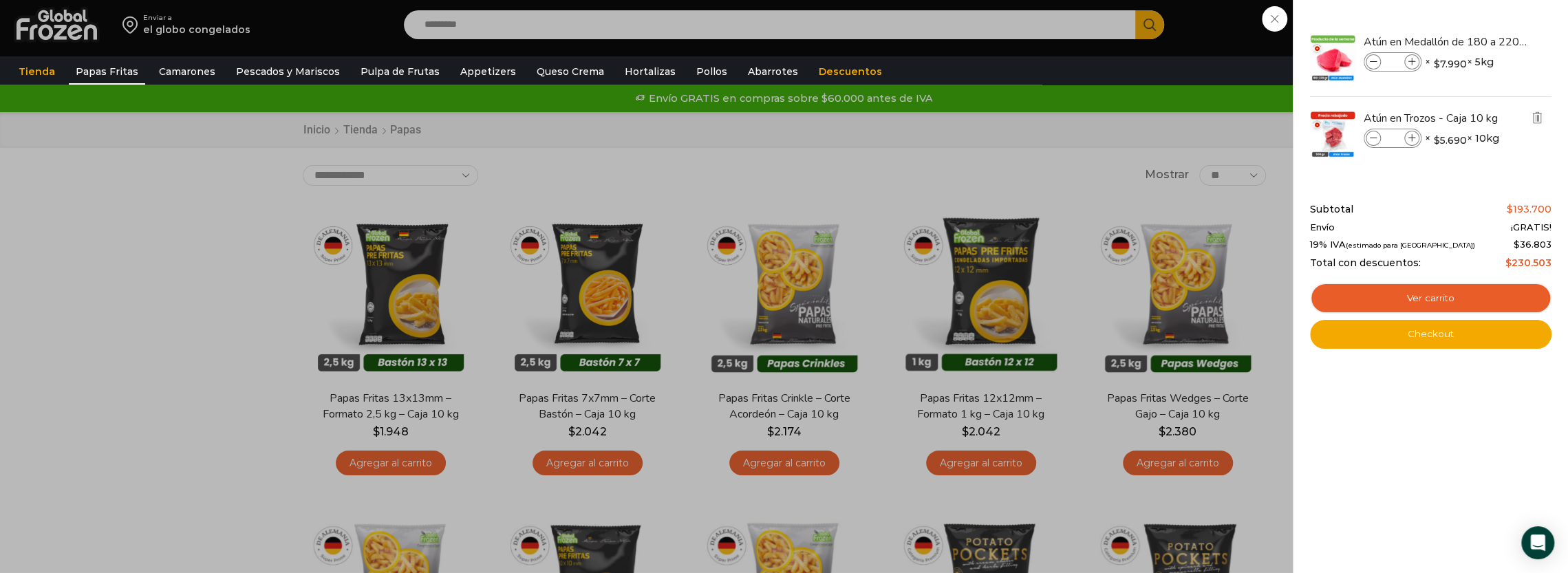
click at [1411, 139] on icon at bounding box center [1412, 139] width 7 height 7
type input "*"
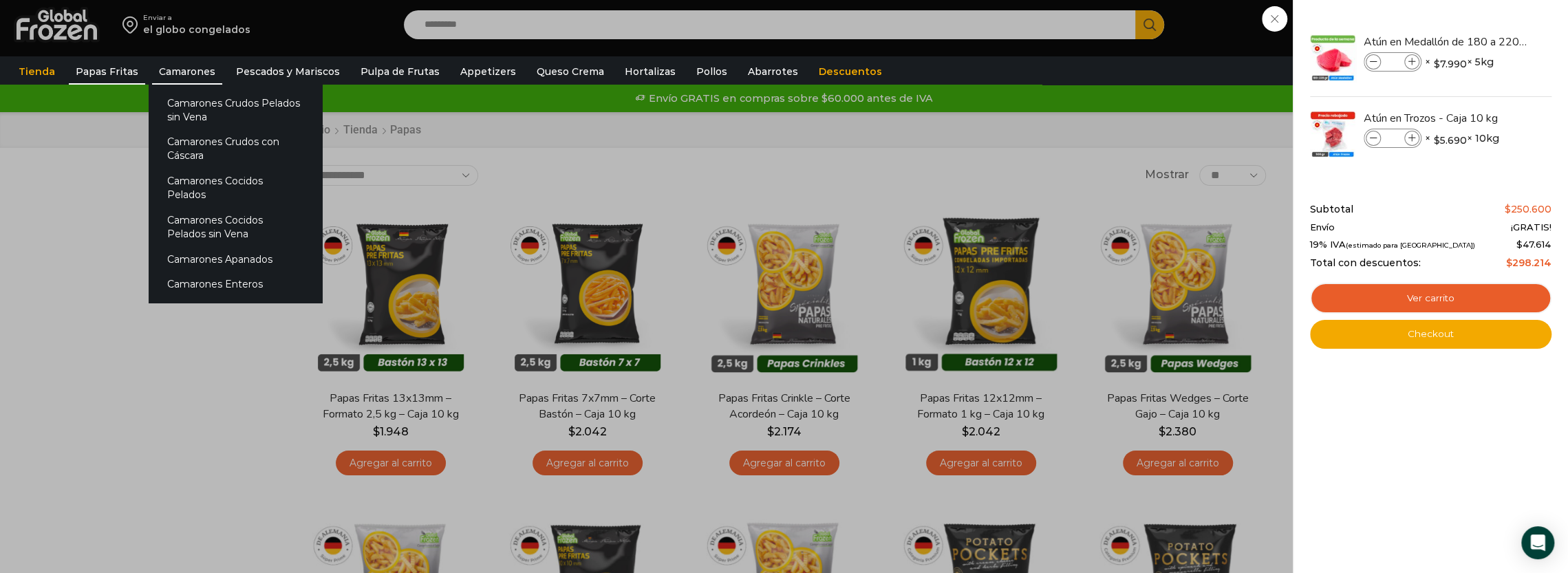
click at [181, 76] on link "Camarones" at bounding box center [187, 72] width 70 height 26
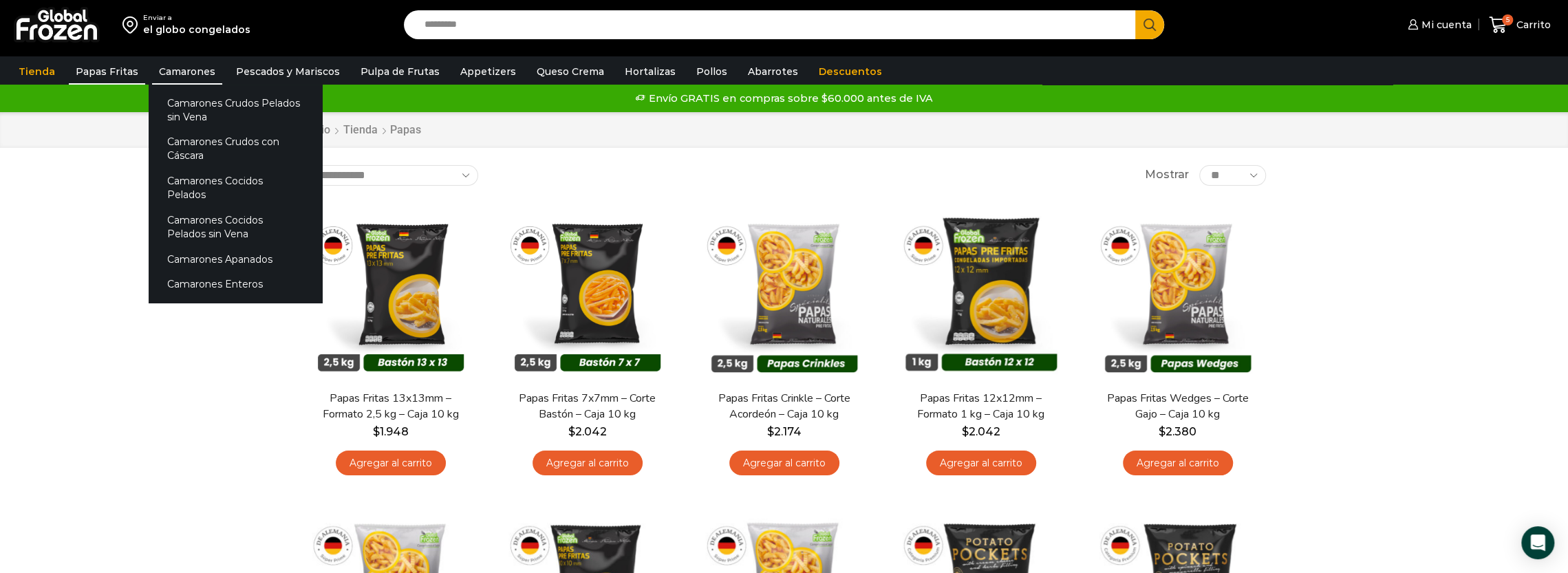
click at [178, 65] on link "Camarones" at bounding box center [187, 72] width 70 height 26
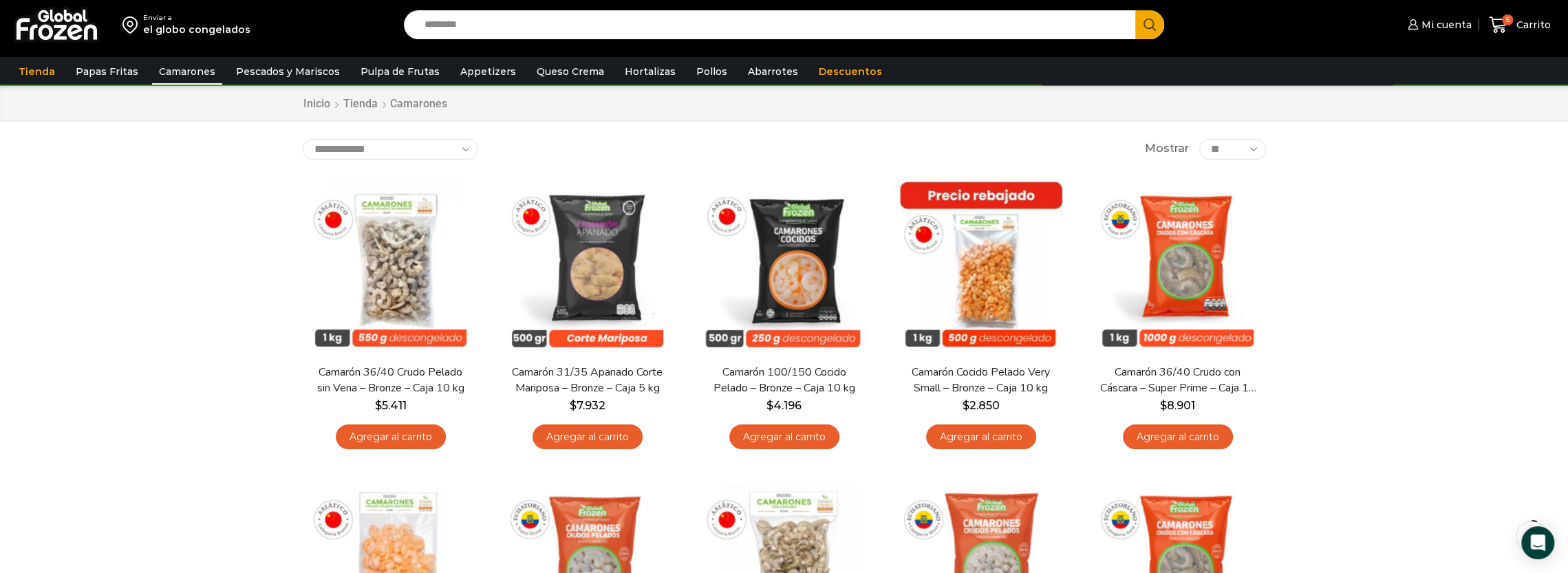
scroll to position [69, 0]
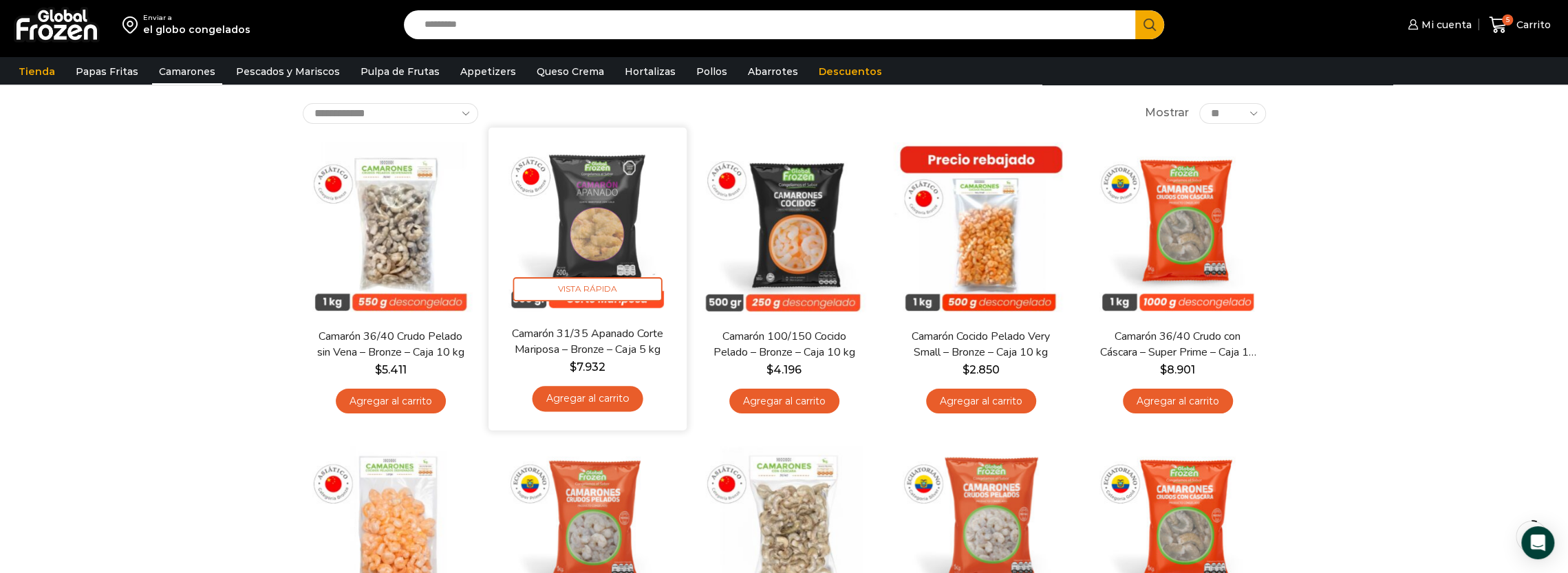
click at [603, 407] on link "Agregar al carrito" at bounding box center [587, 399] width 111 height 25
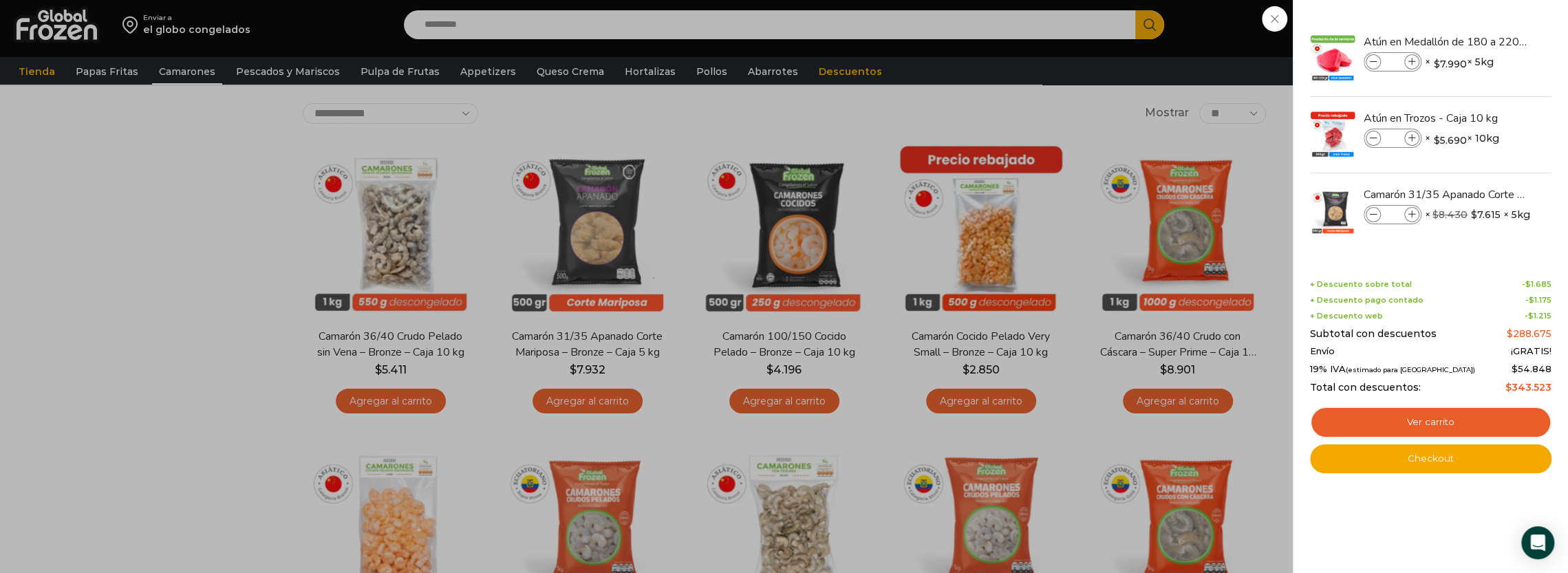
click at [1486, 42] on div "6 [GEOGRAPHIC_DATA] 6 6 Shopping Cart *" at bounding box center [1520, 25] width 69 height 33
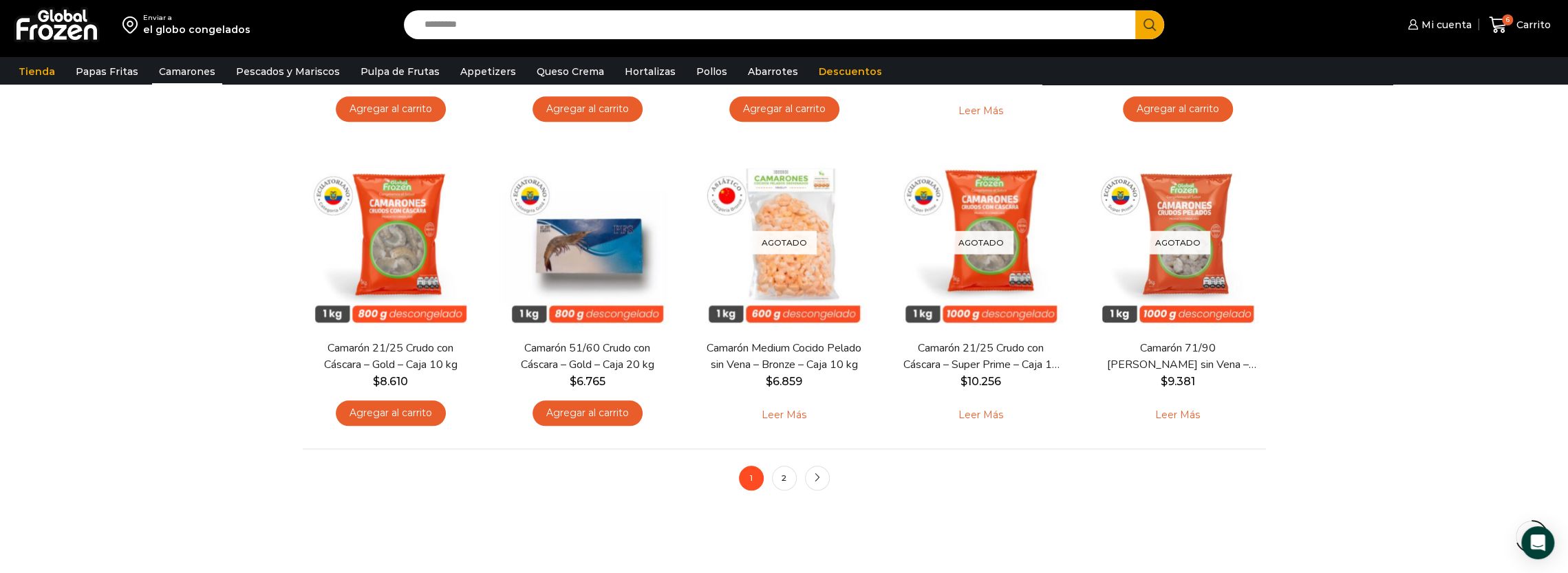
scroll to position [964, 0]
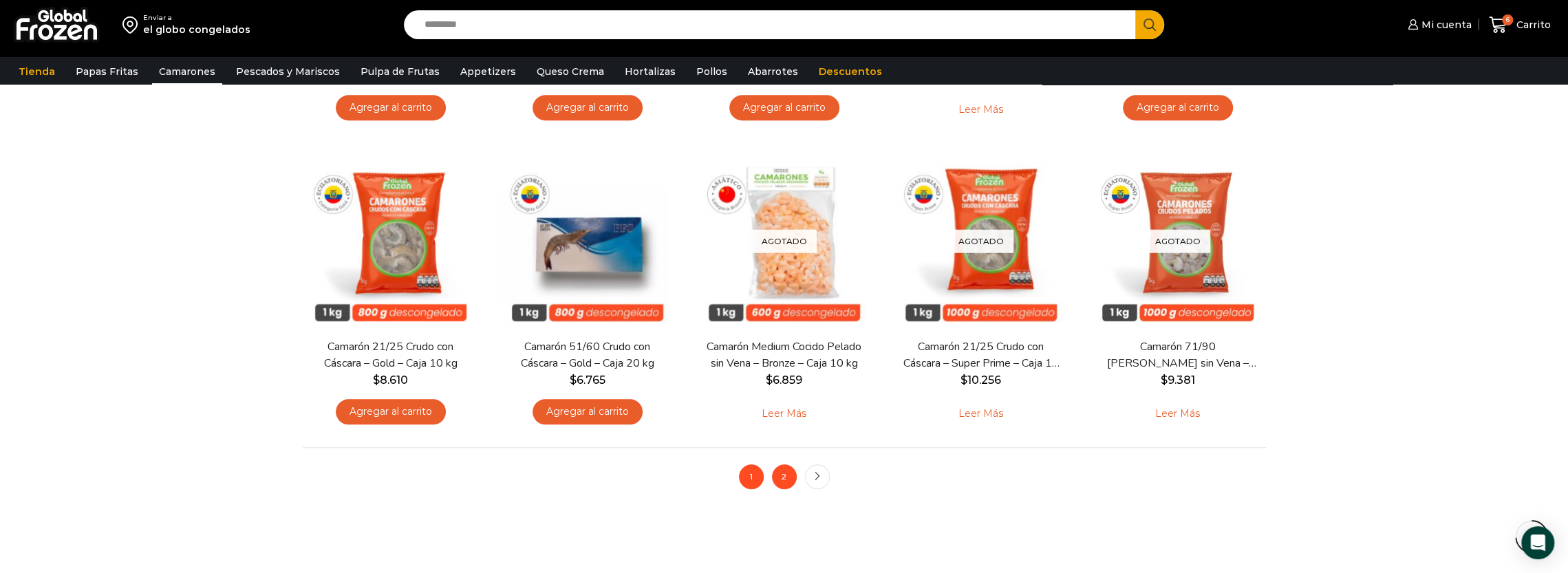
click at [791, 480] on link "2" at bounding box center [784, 476] width 24 height 24
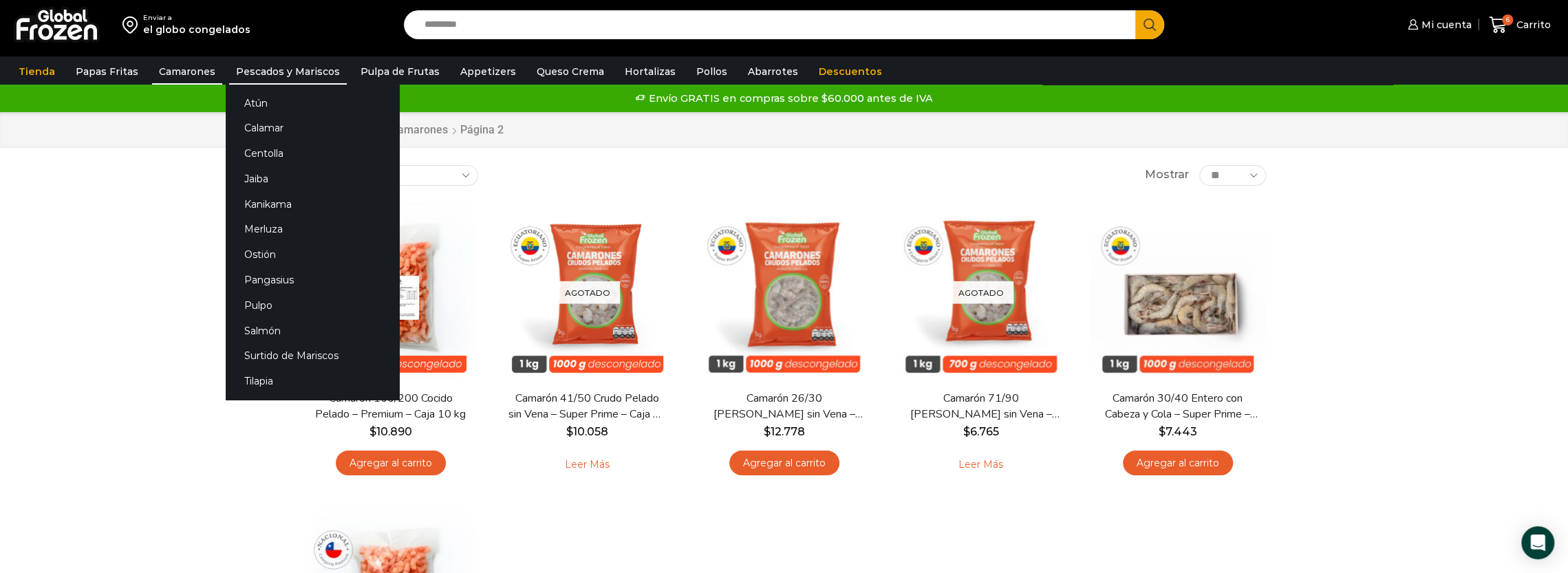
click at [286, 67] on link "Pescados y Mariscos" at bounding box center [288, 72] width 118 height 26
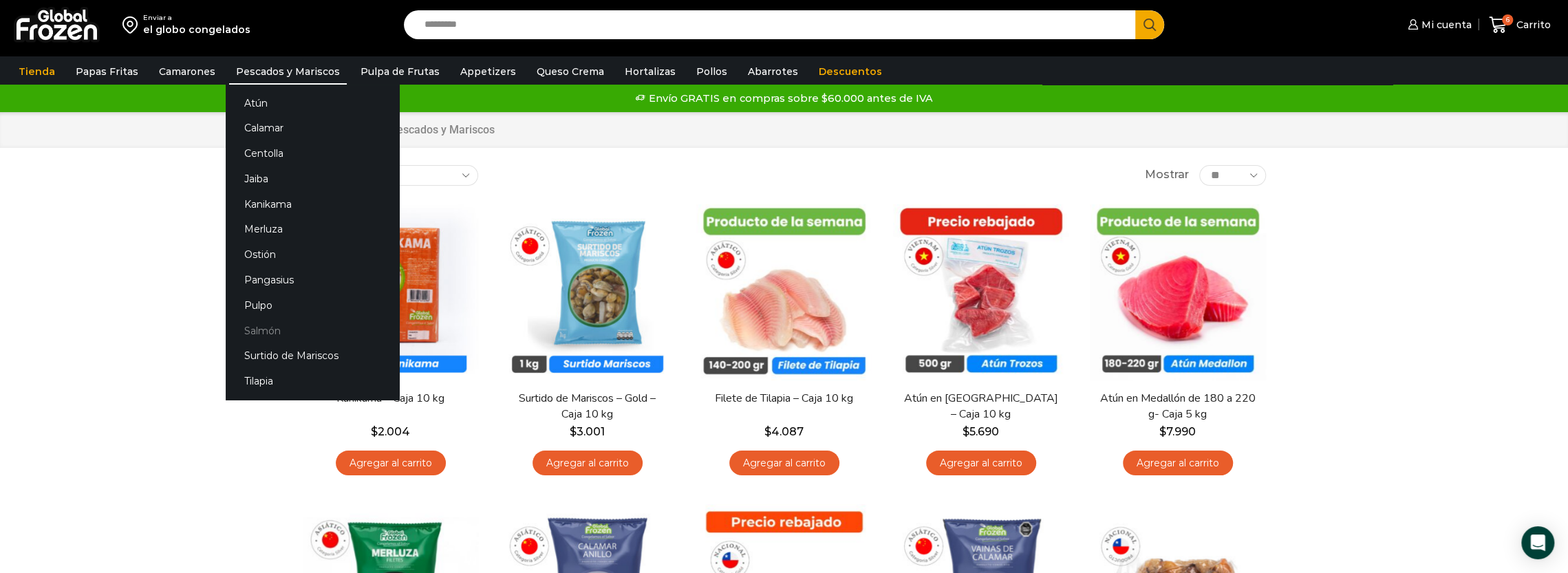
click at [258, 328] on link "Salmón" at bounding box center [312, 331] width 173 height 25
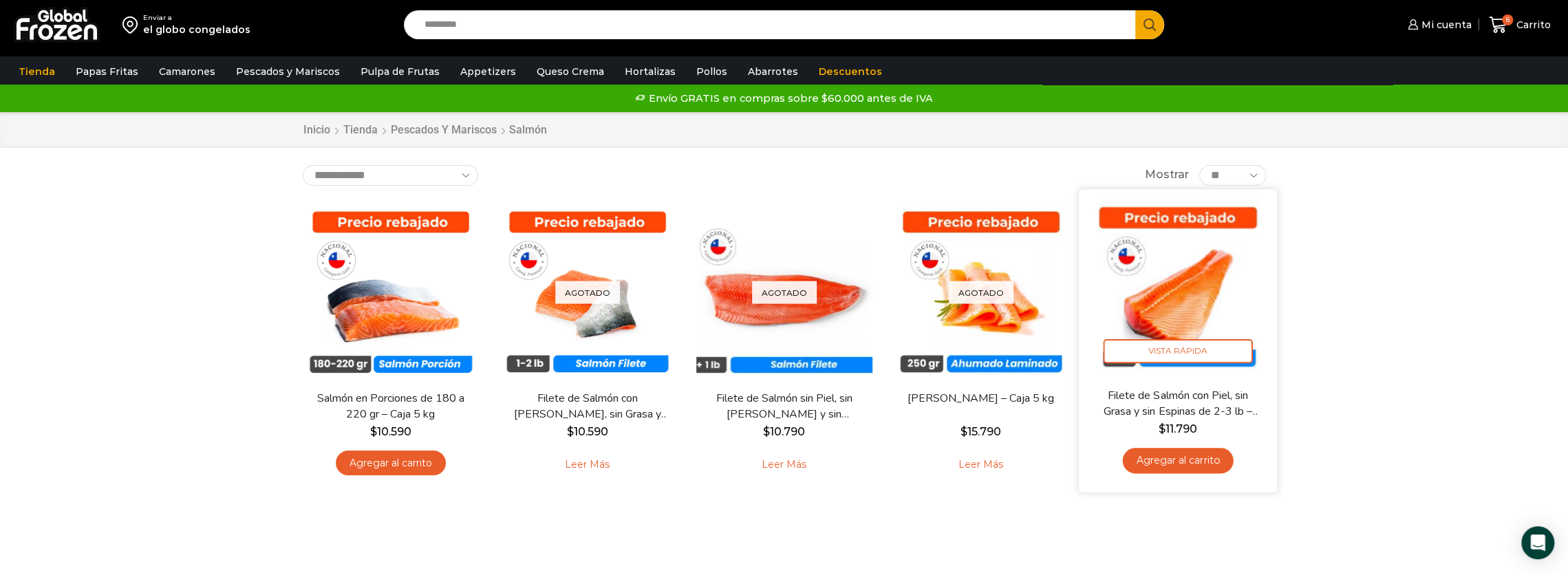
click at [1187, 467] on link "Agregar al carrito" at bounding box center [1177, 461] width 111 height 25
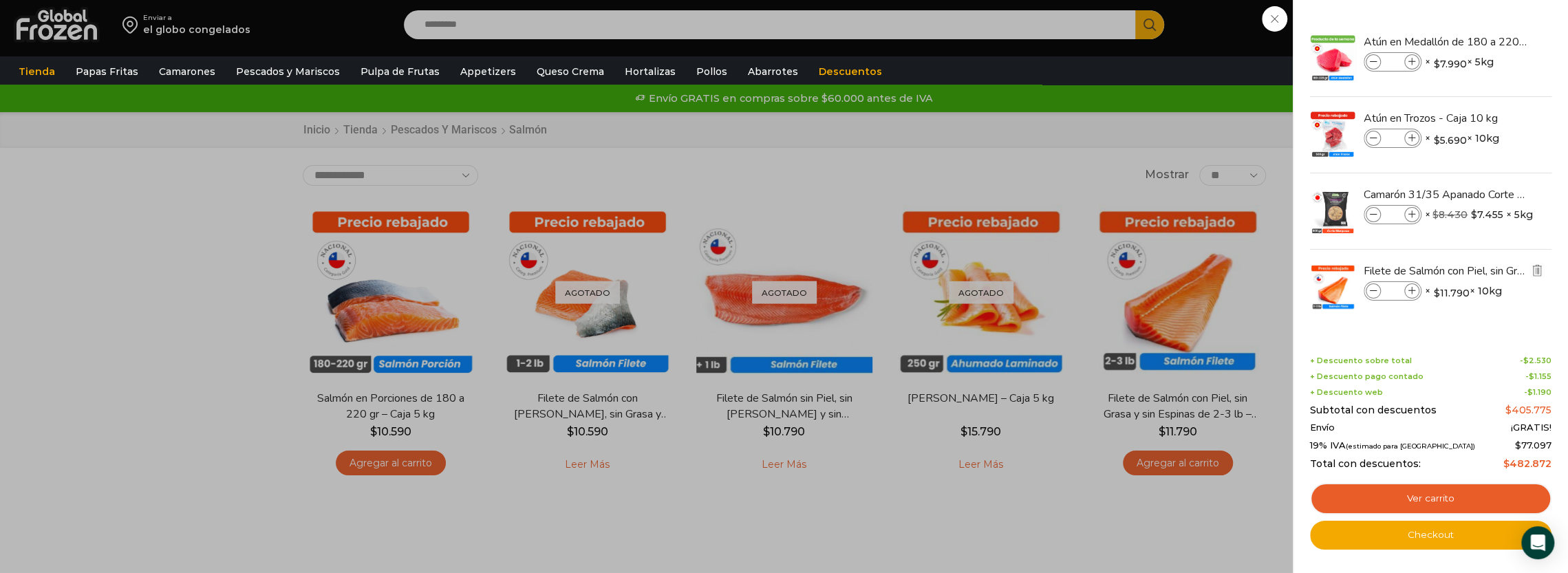
click at [1373, 288] on icon at bounding box center [1373, 291] width 7 height 7
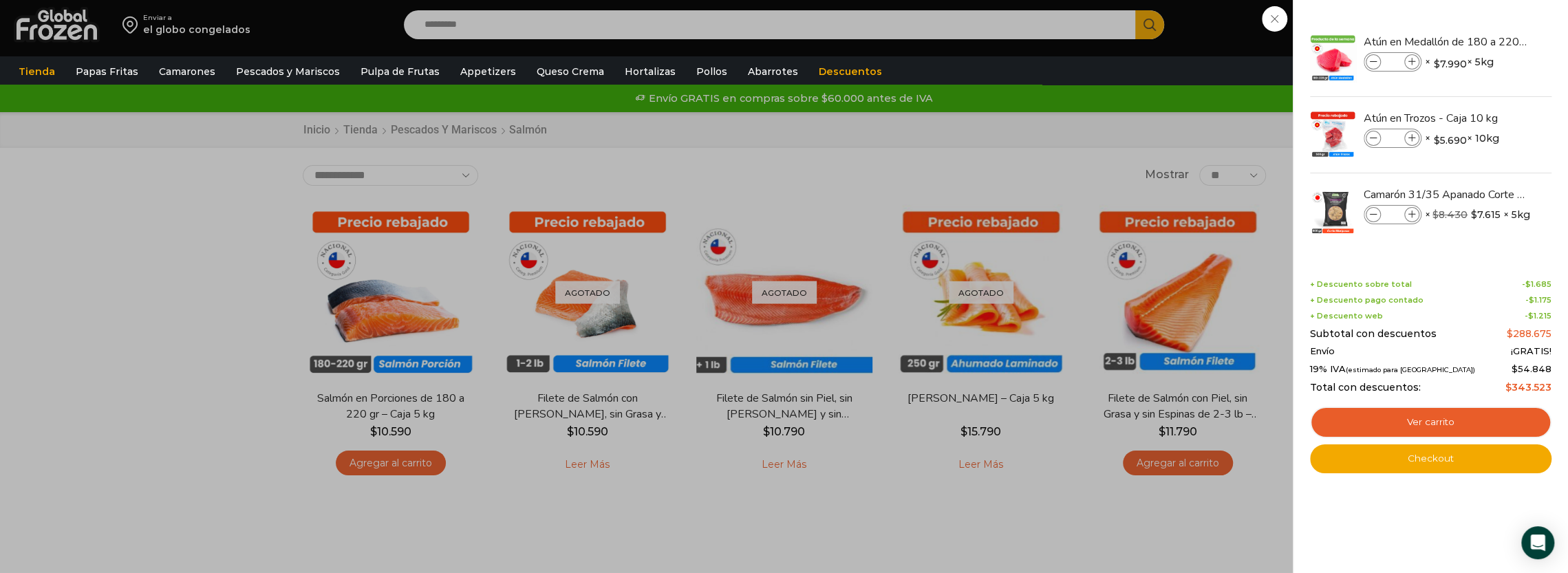
click at [1486, 42] on div "6 [GEOGRAPHIC_DATA] 6 6 Shopping Cart *" at bounding box center [1520, 25] width 69 height 33
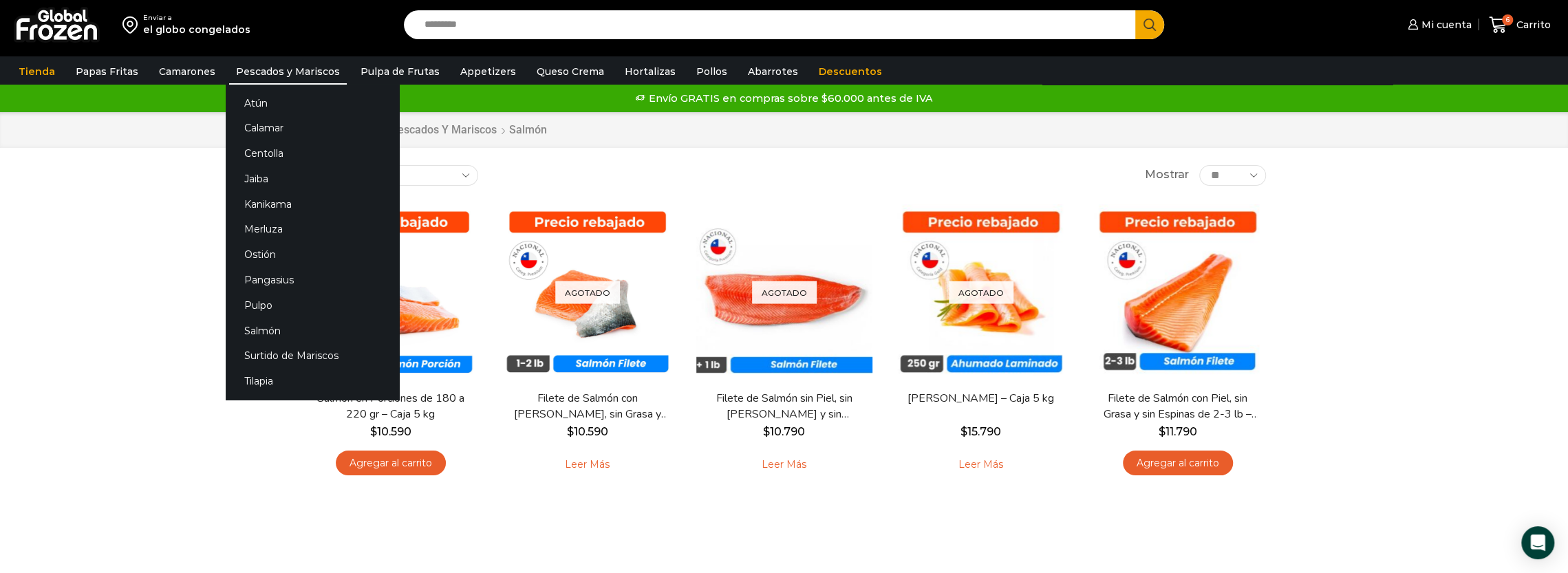
click at [307, 73] on link "Pescados y Mariscos" at bounding box center [288, 72] width 118 height 26
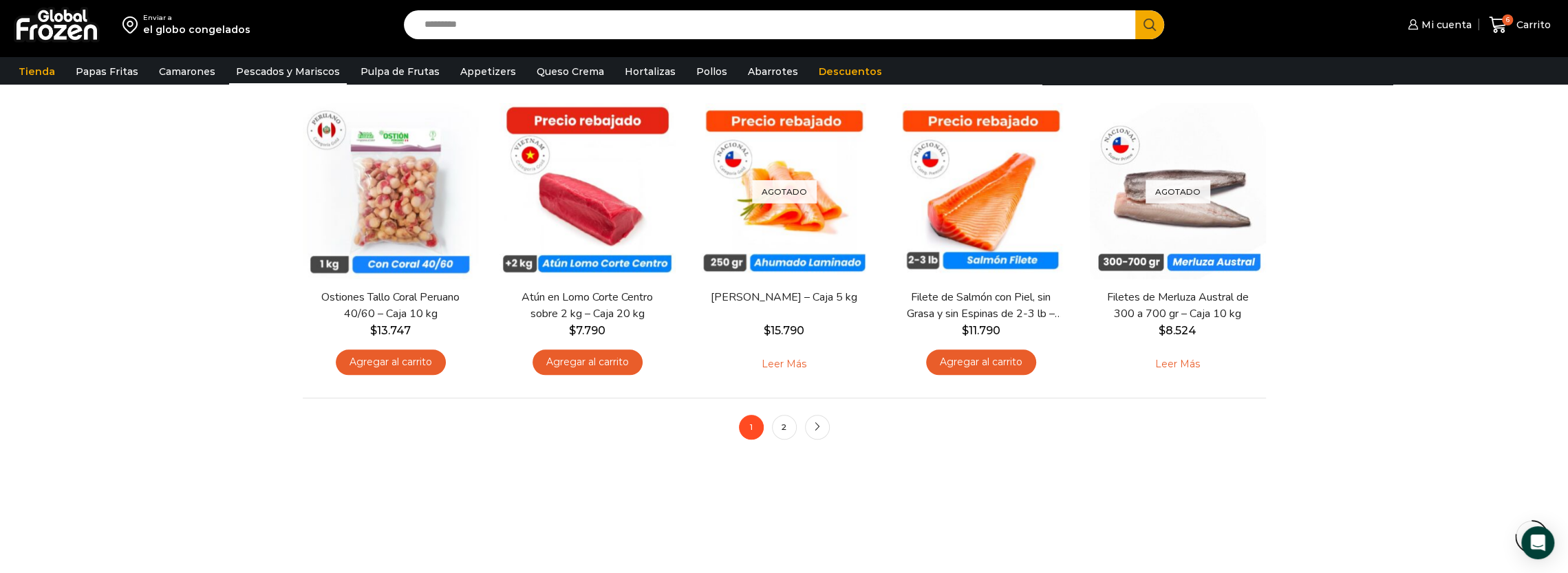
scroll to position [1087, 0]
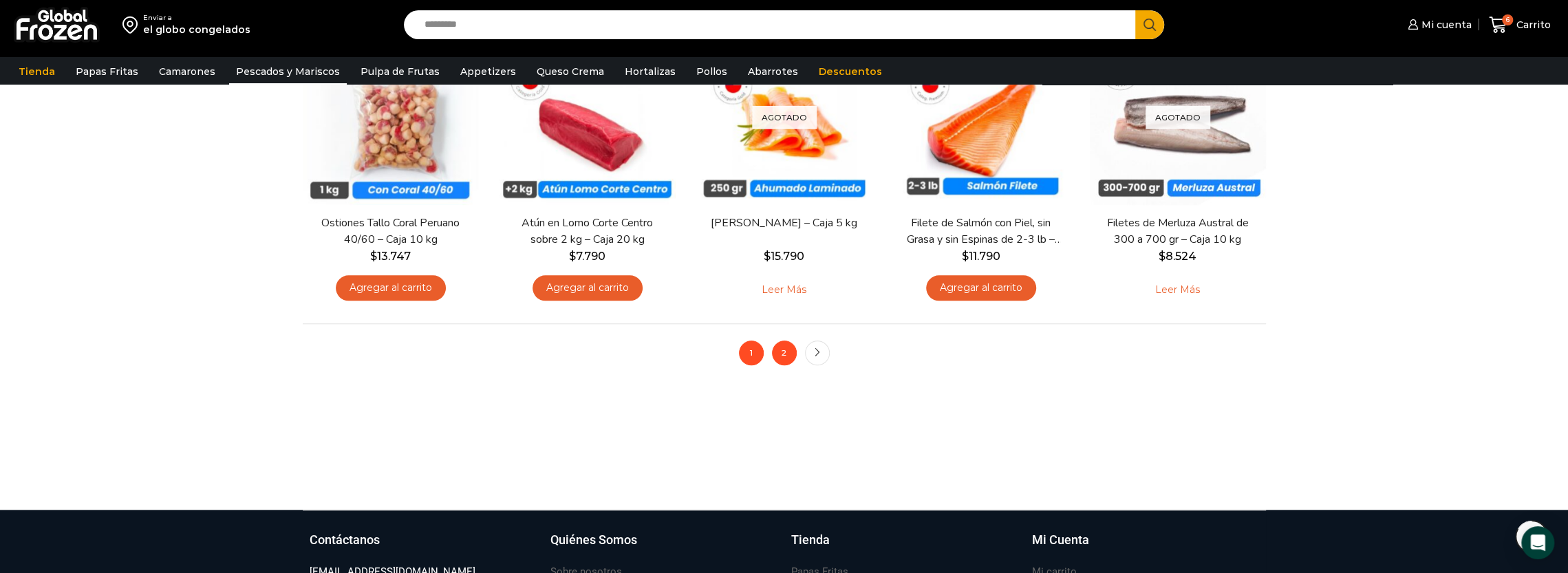
click at [787, 355] on link "2" at bounding box center [784, 353] width 24 height 24
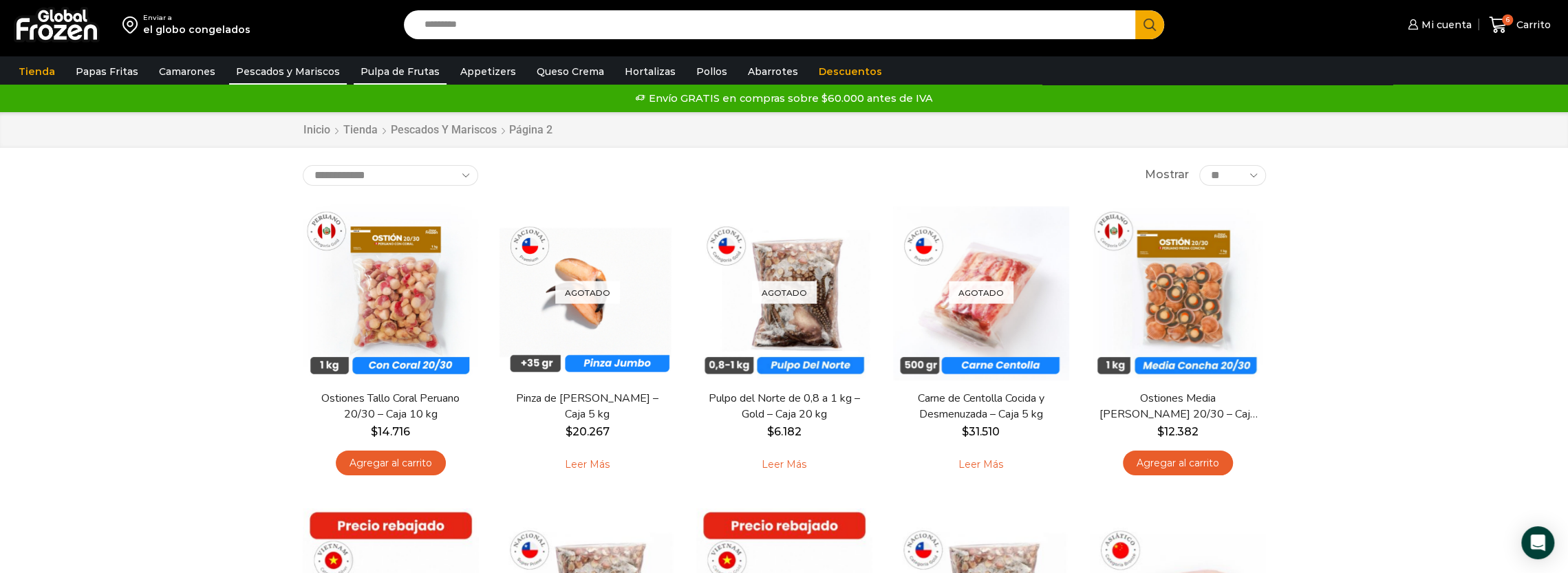
click at [382, 78] on link "Pulpa de Frutas" at bounding box center [400, 72] width 92 height 26
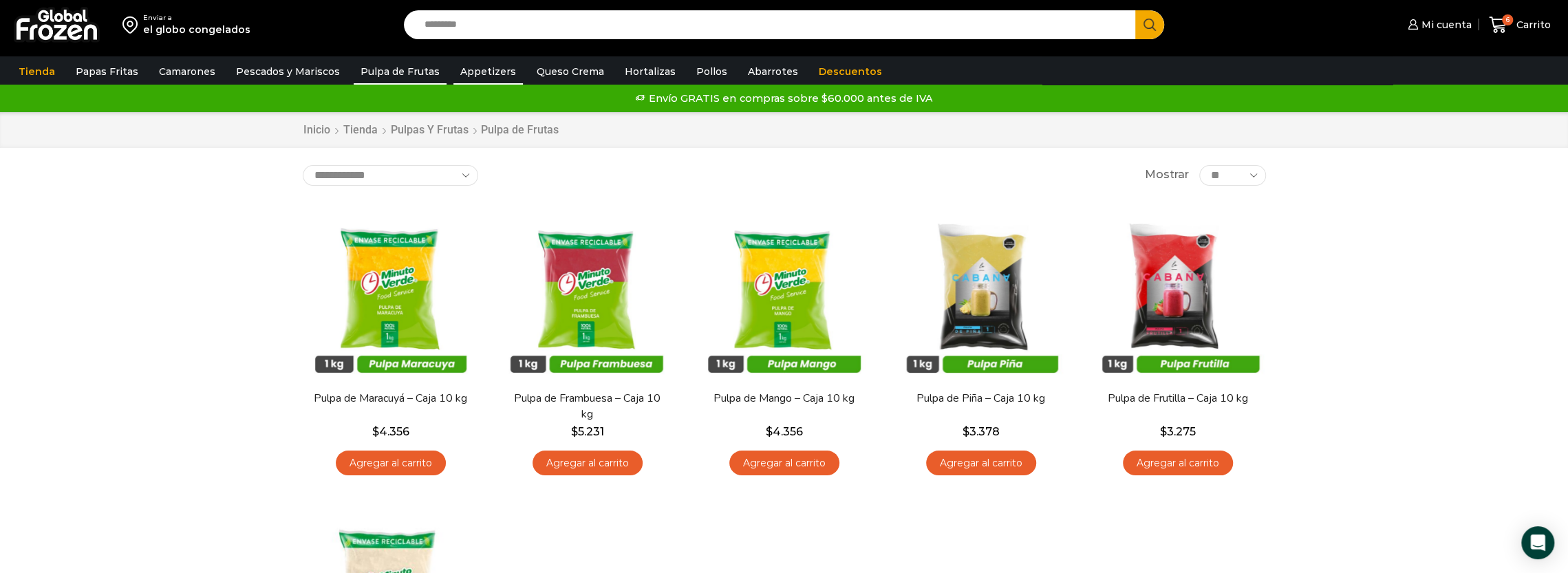
click at [470, 65] on link "Appetizers" at bounding box center [488, 72] width 70 height 26
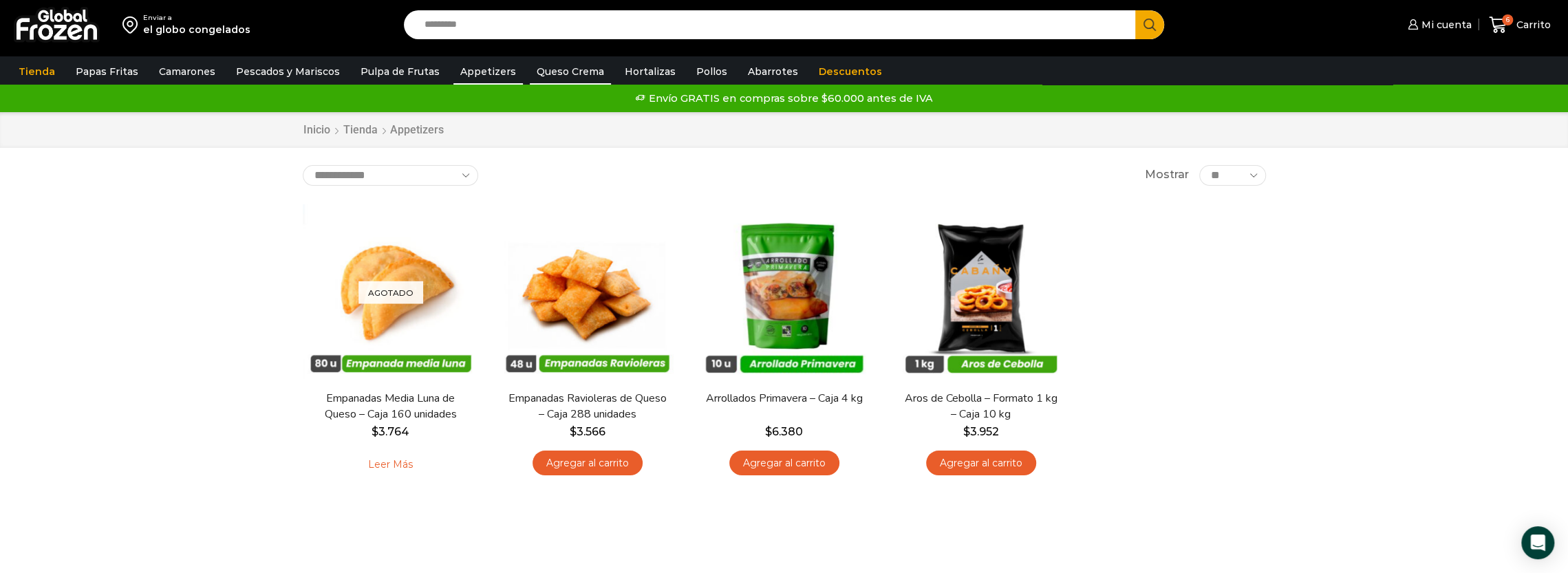
click at [538, 71] on link "Queso Crema" at bounding box center [571, 72] width 82 height 26
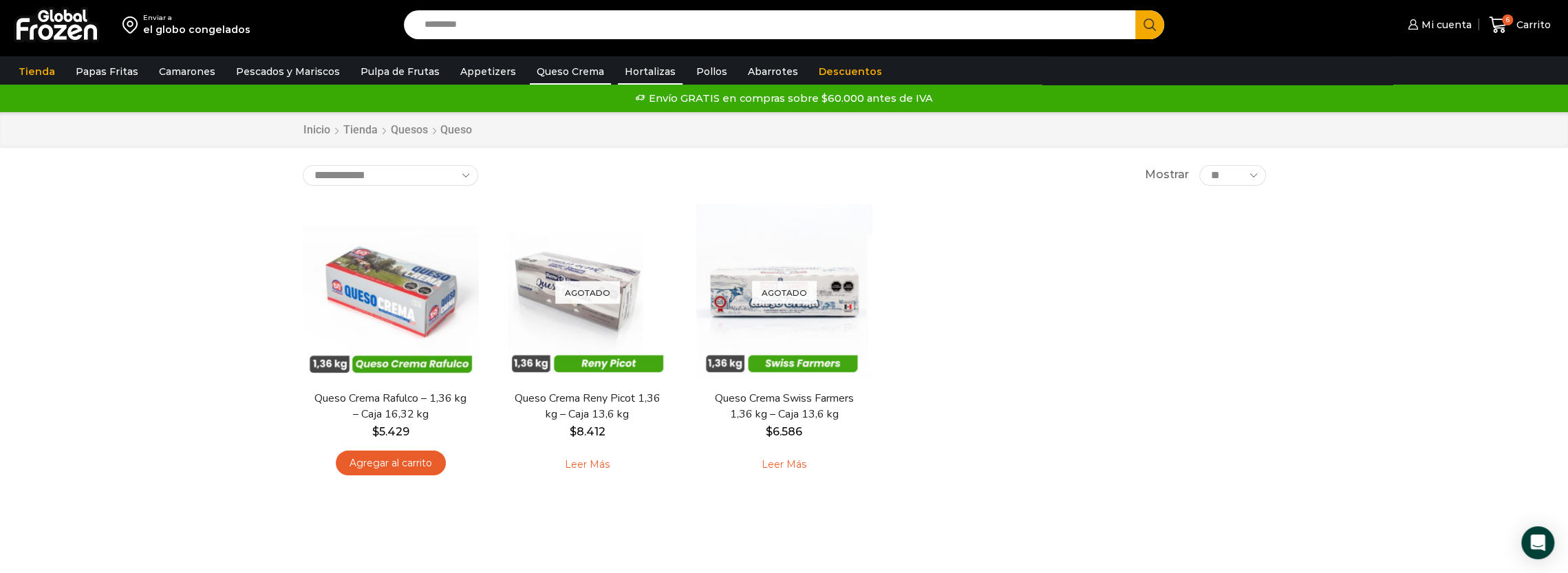
click at [634, 73] on link "Hortalizas" at bounding box center [650, 72] width 64 height 26
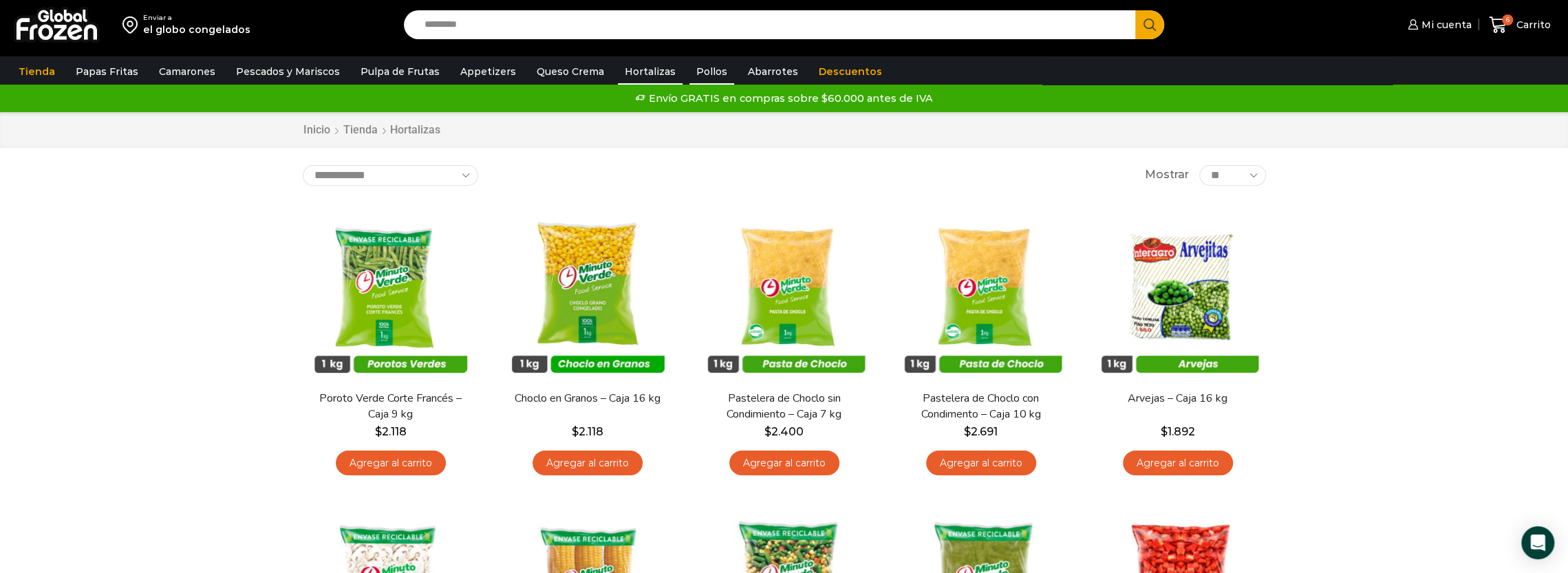
click at [699, 69] on link "Pollos" at bounding box center [711, 72] width 44 height 26
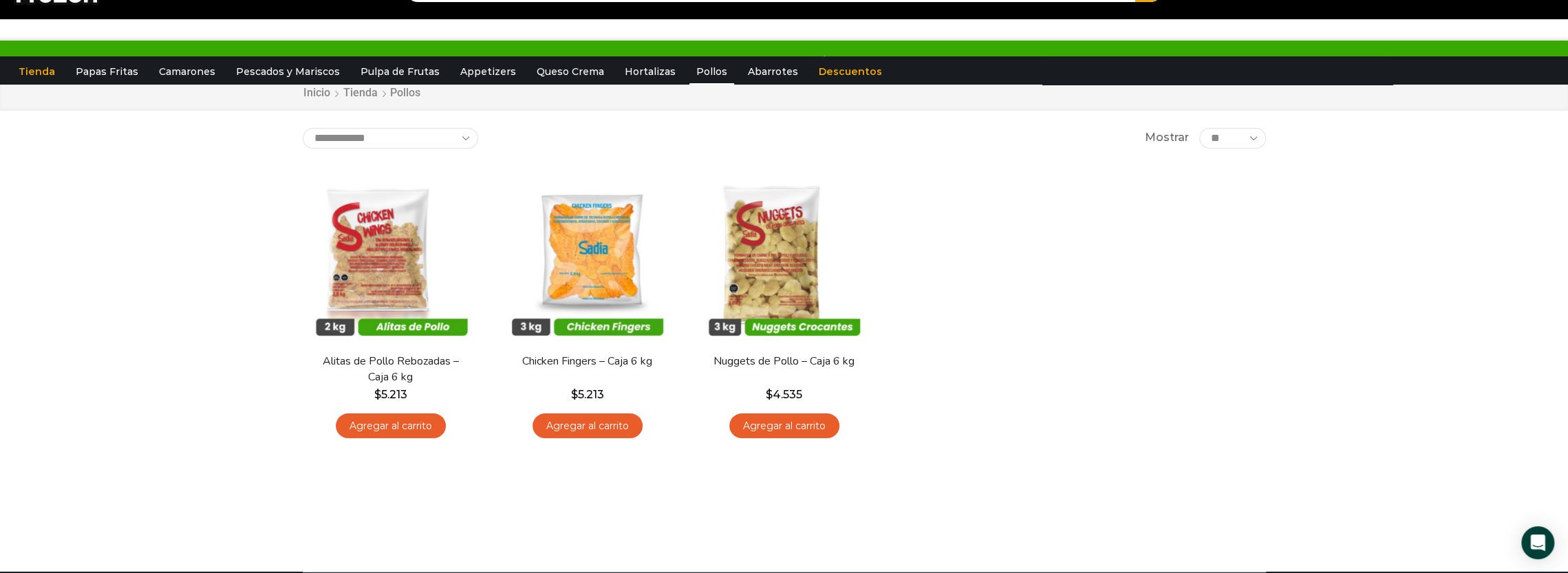
scroll to position [69, 0]
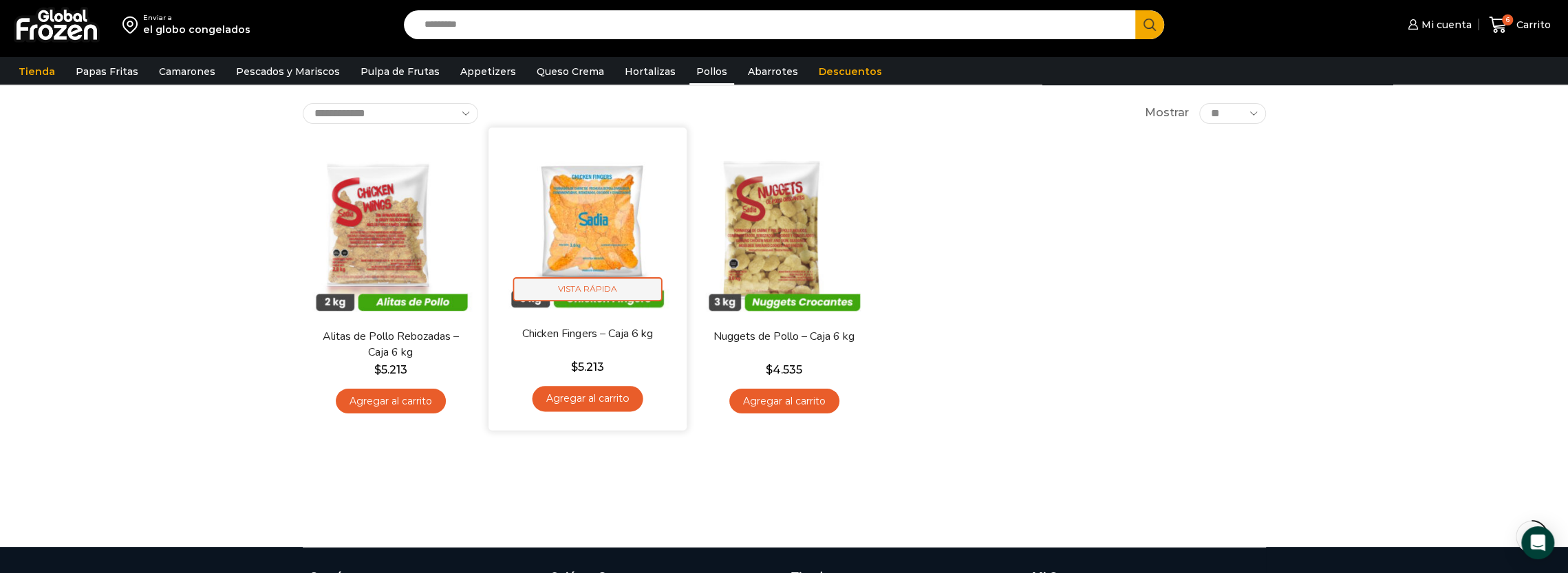
click at [640, 283] on span "Vista Rápida" at bounding box center [587, 289] width 150 height 24
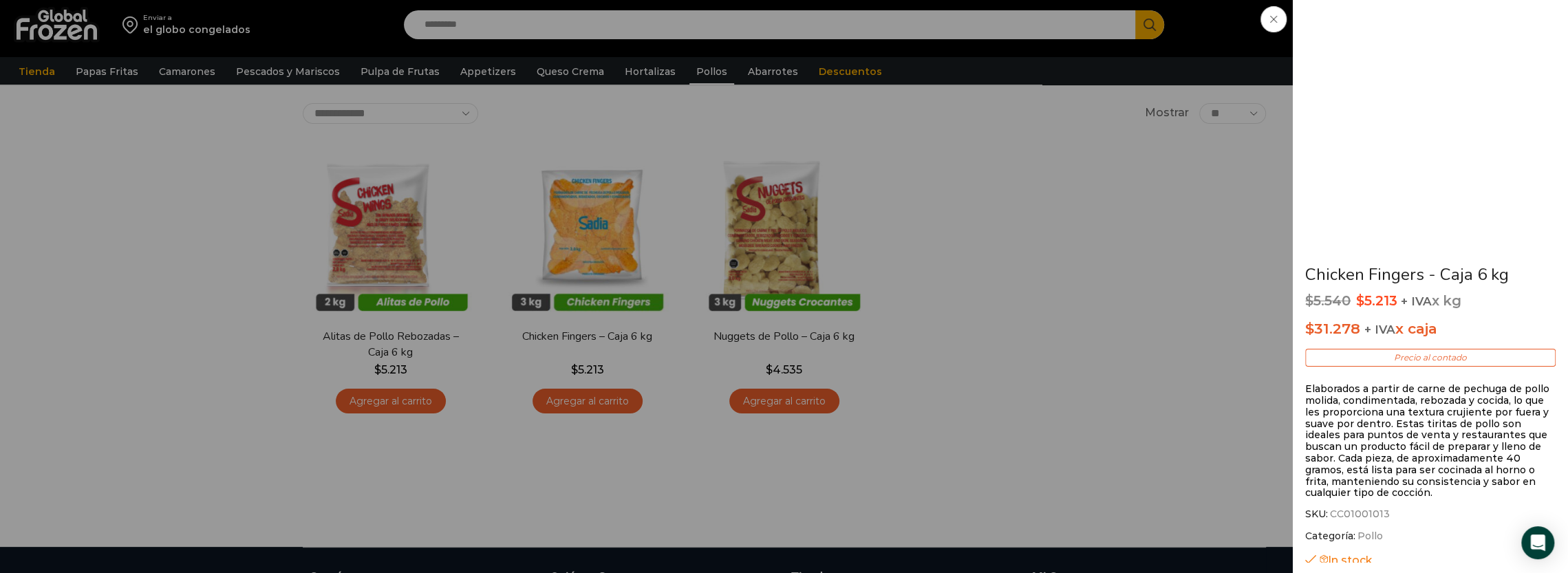
scroll to position [0, 0]
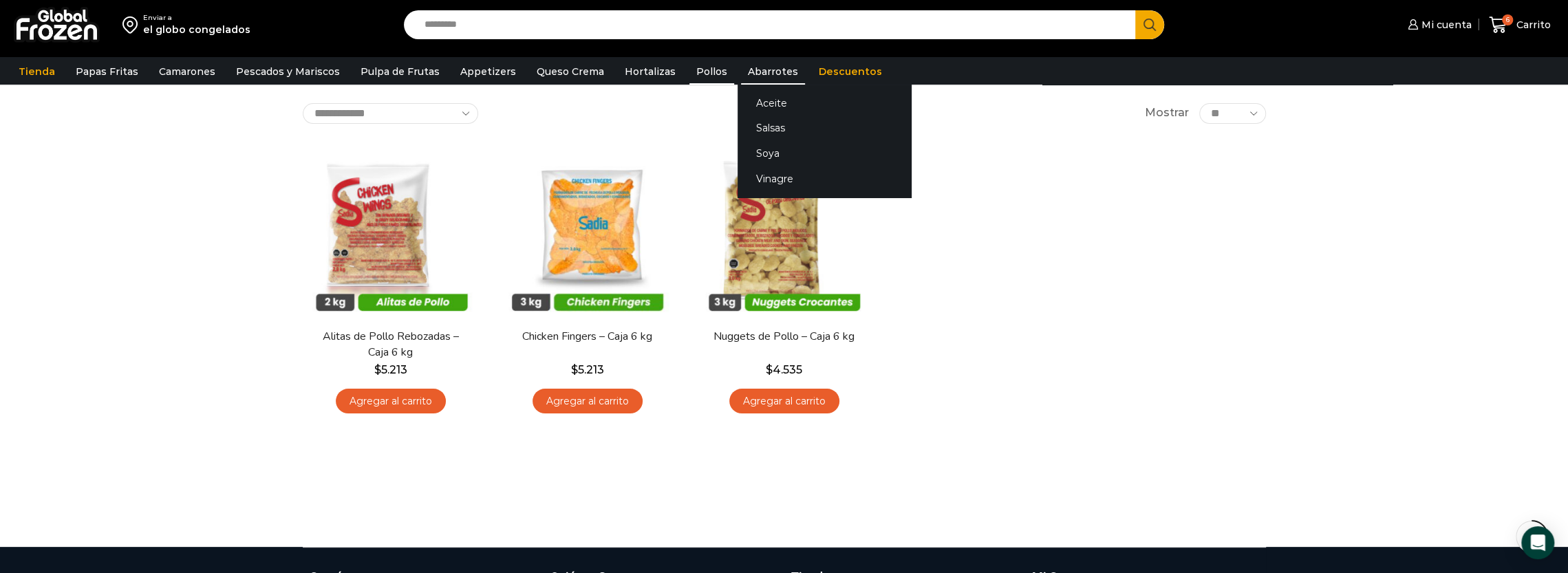
click at [751, 73] on link "Abarrotes" at bounding box center [773, 72] width 64 height 26
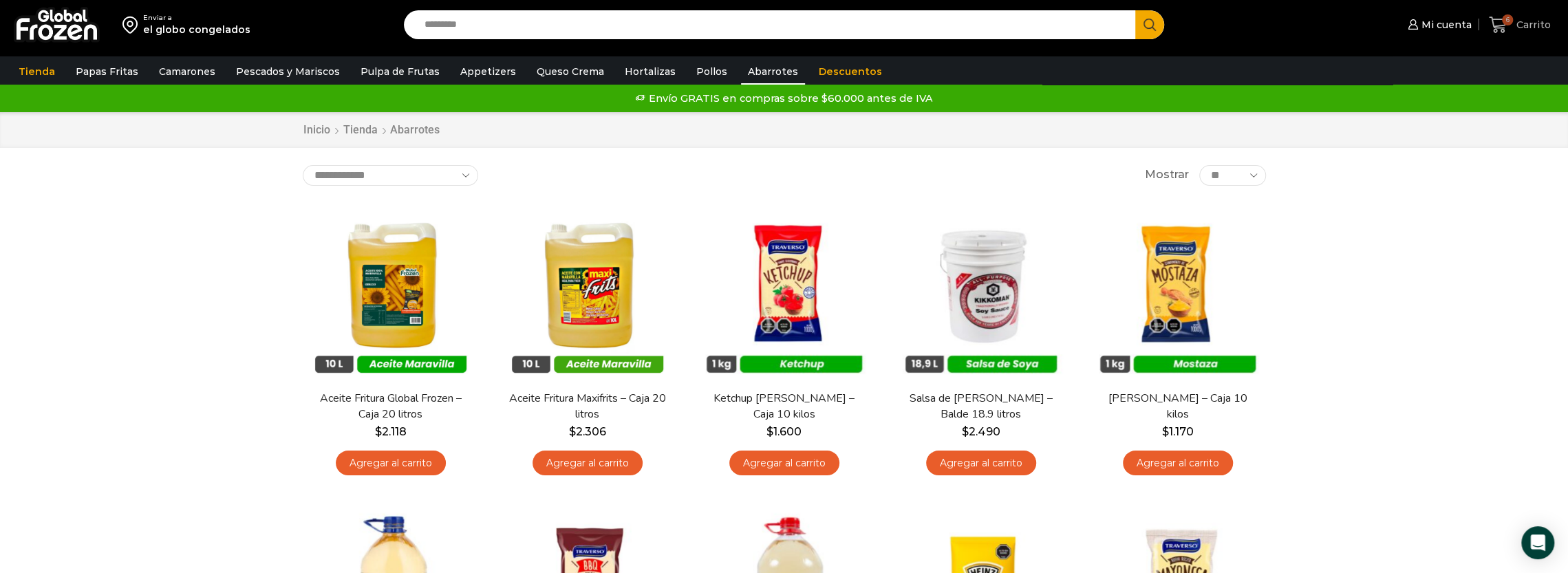
click at [1514, 29] on span "Carrito" at bounding box center [1532, 24] width 38 height 14
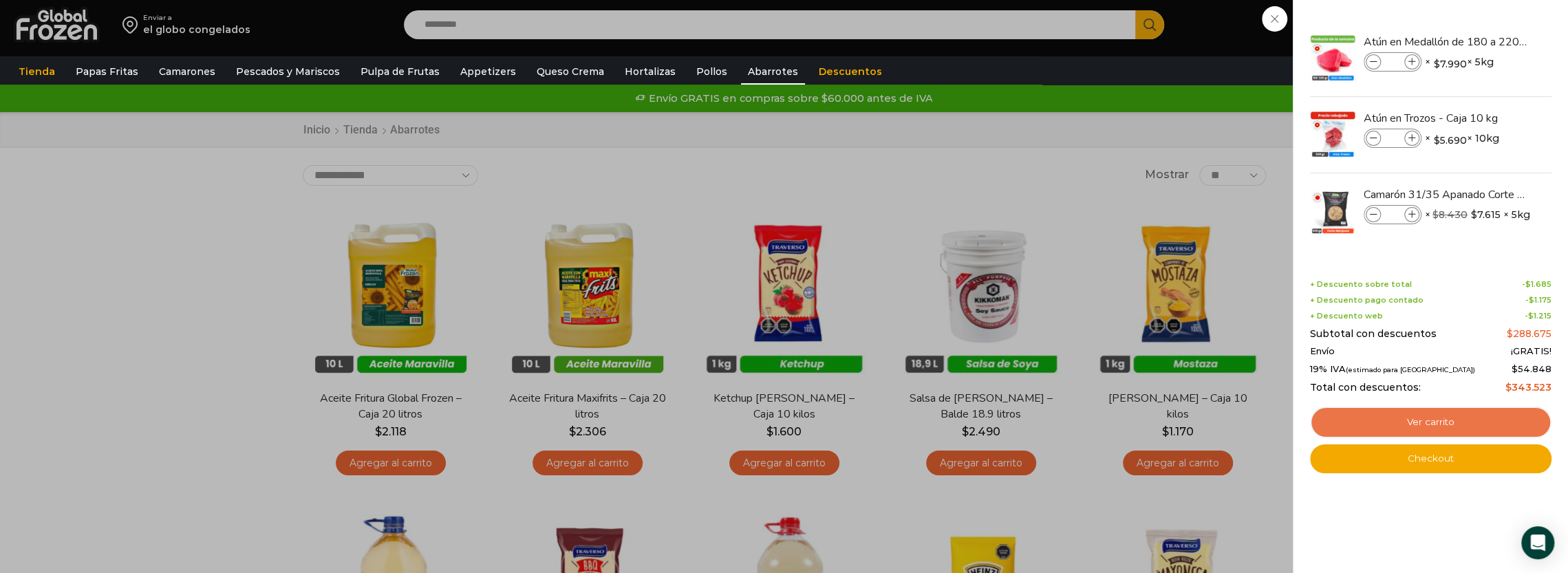
click at [1443, 421] on link "Ver carrito" at bounding box center [1430, 422] width 241 height 32
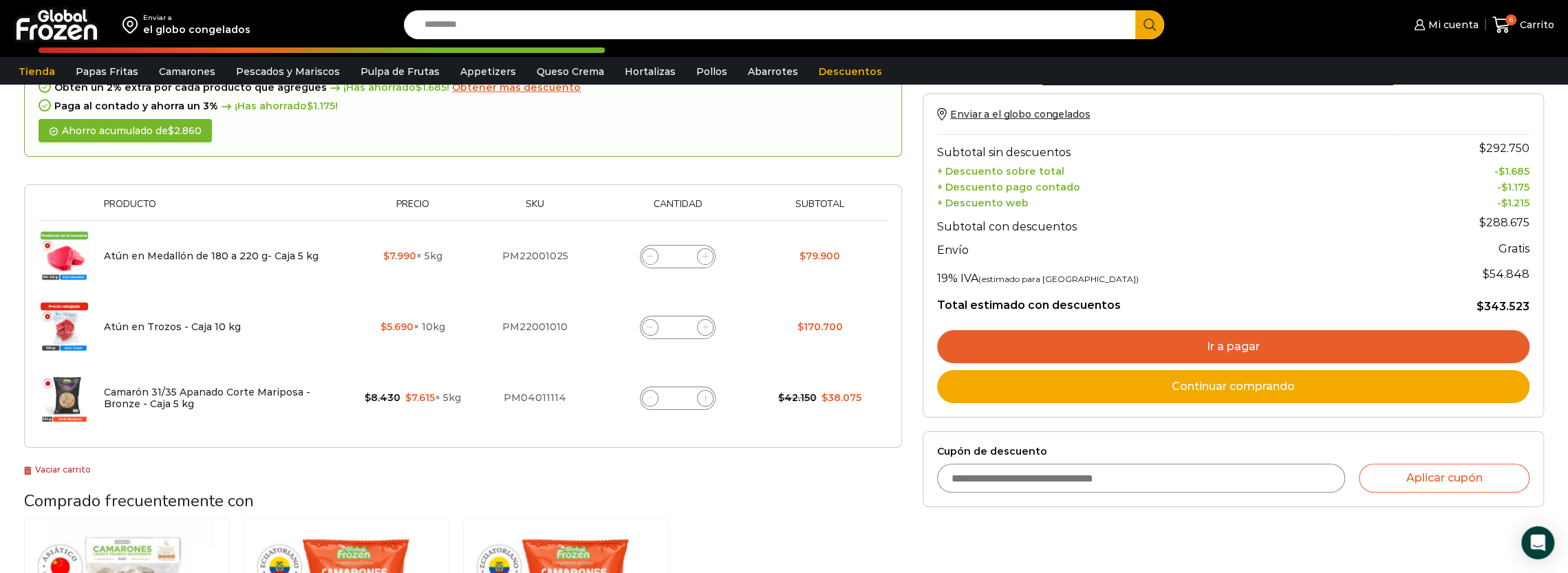
scroll to position [207, 0]
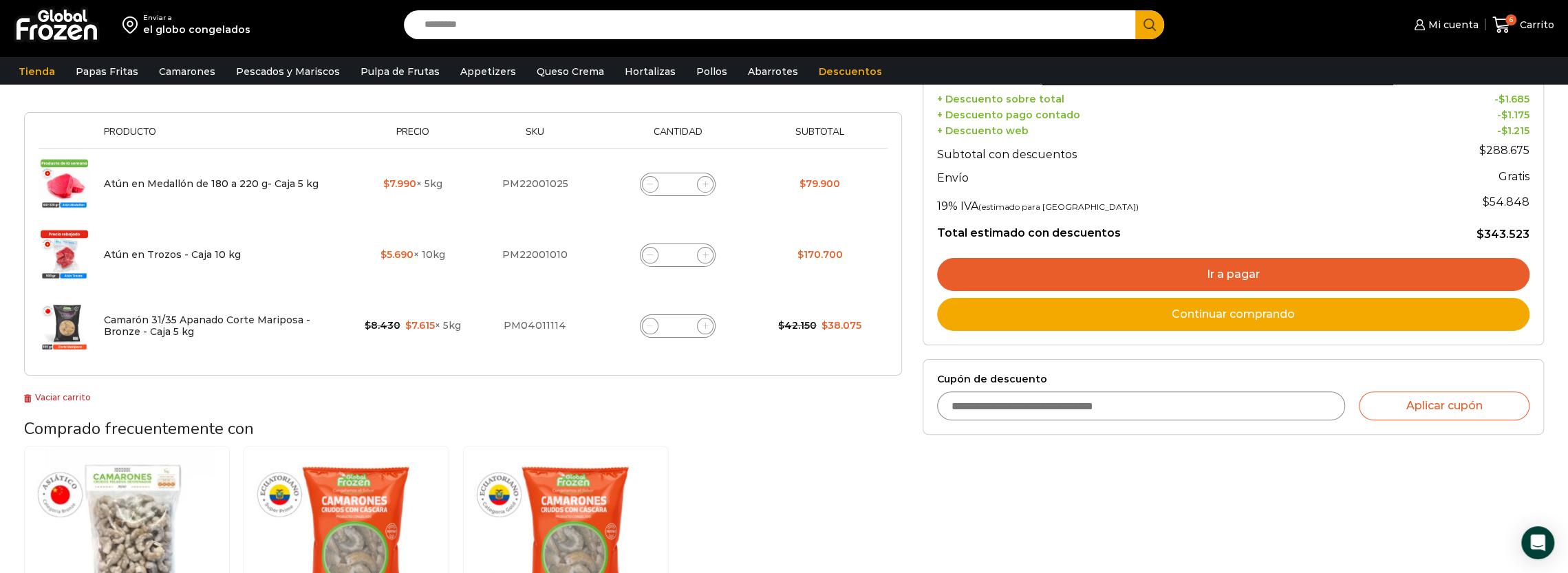
click at [1215, 269] on link "Ir a pagar" at bounding box center [1234, 275] width 593 height 33
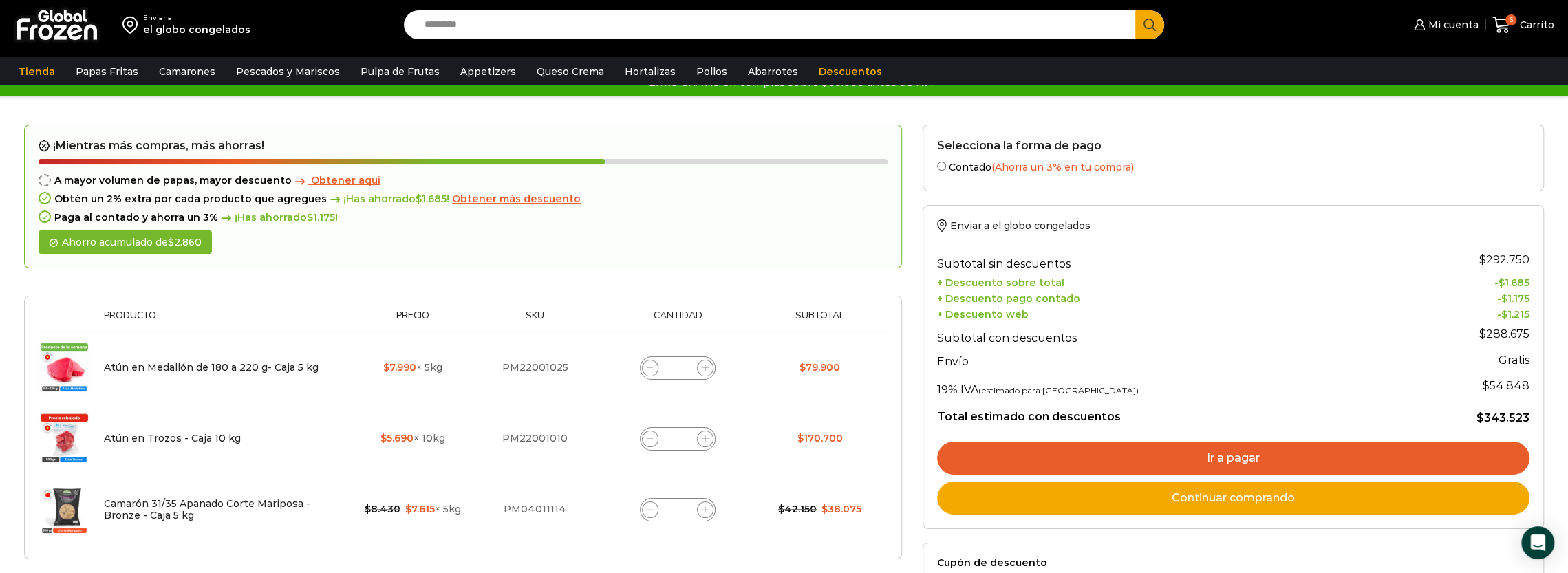
scroll to position [0, 0]
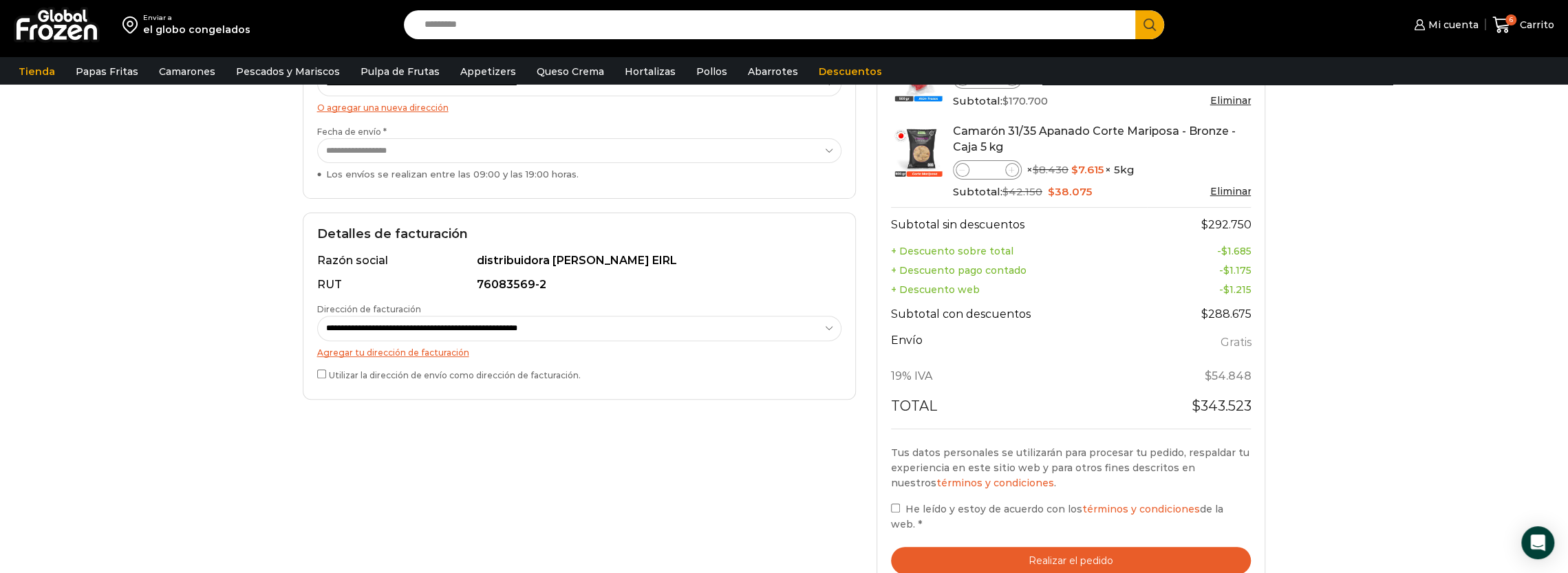
scroll to position [276, 0]
click at [898, 499] on div "Tus datos personales se utilizarán para procesar tu pedido, respaldar tu experi…" at bounding box center [1071, 488] width 361 height 88
click at [897, 501] on label "He leído y estoy de acuerdo con los términos y condiciones de la web. *" at bounding box center [1071, 516] width 361 height 32
click at [1036, 547] on button "Realizar el pedido" at bounding box center [1071, 560] width 361 height 28
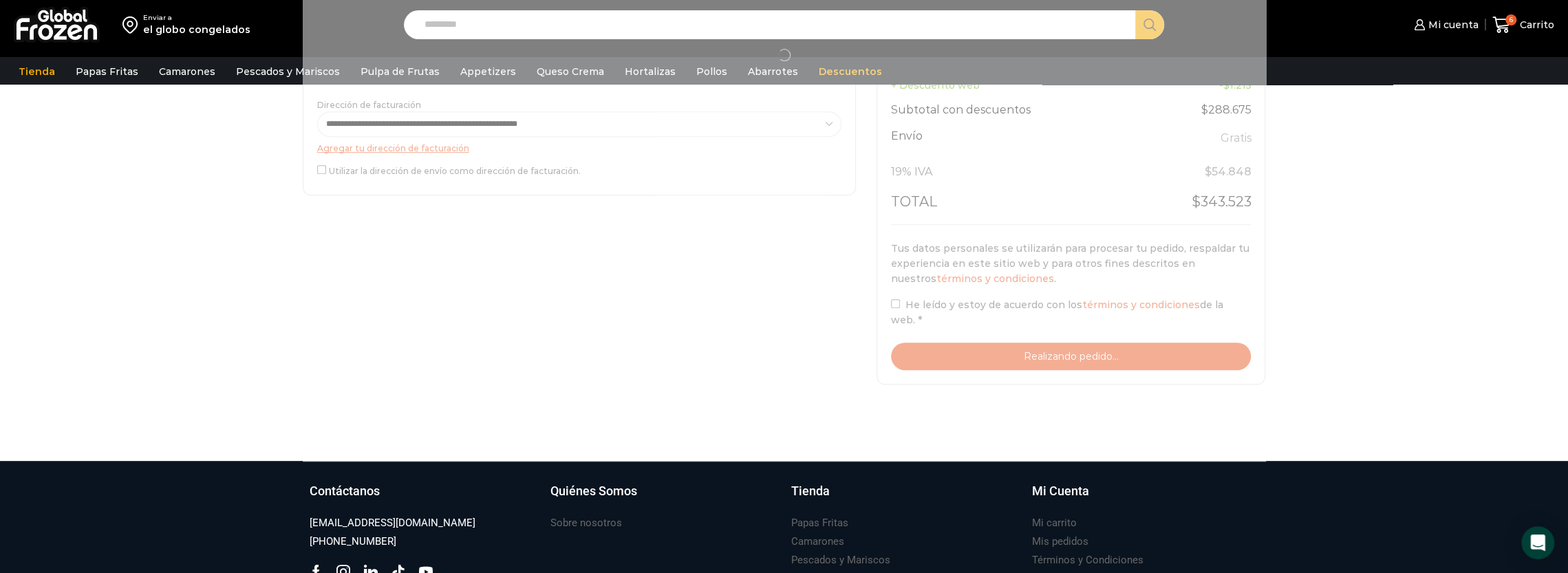
scroll to position [481, 0]
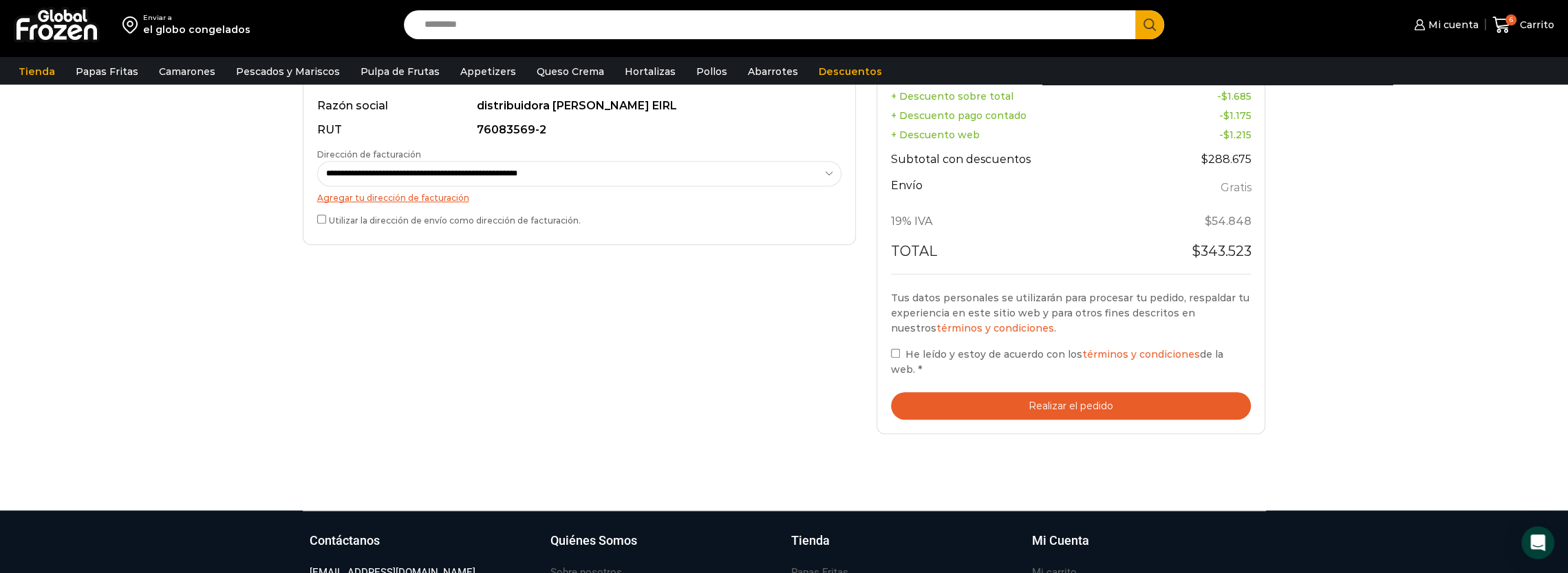
scroll to position [481, 0]
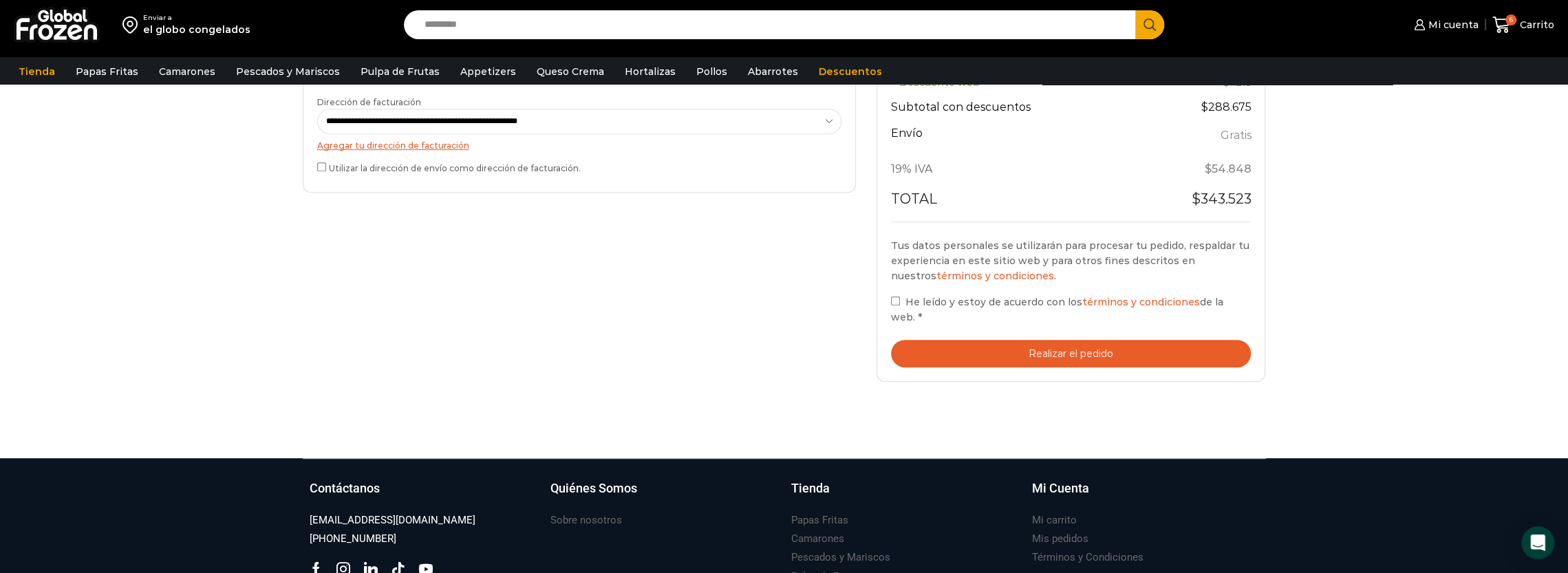
click at [1040, 342] on button "Realizar el pedido" at bounding box center [1071, 354] width 361 height 28
